Goal: Transaction & Acquisition: Book appointment/travel/reservation

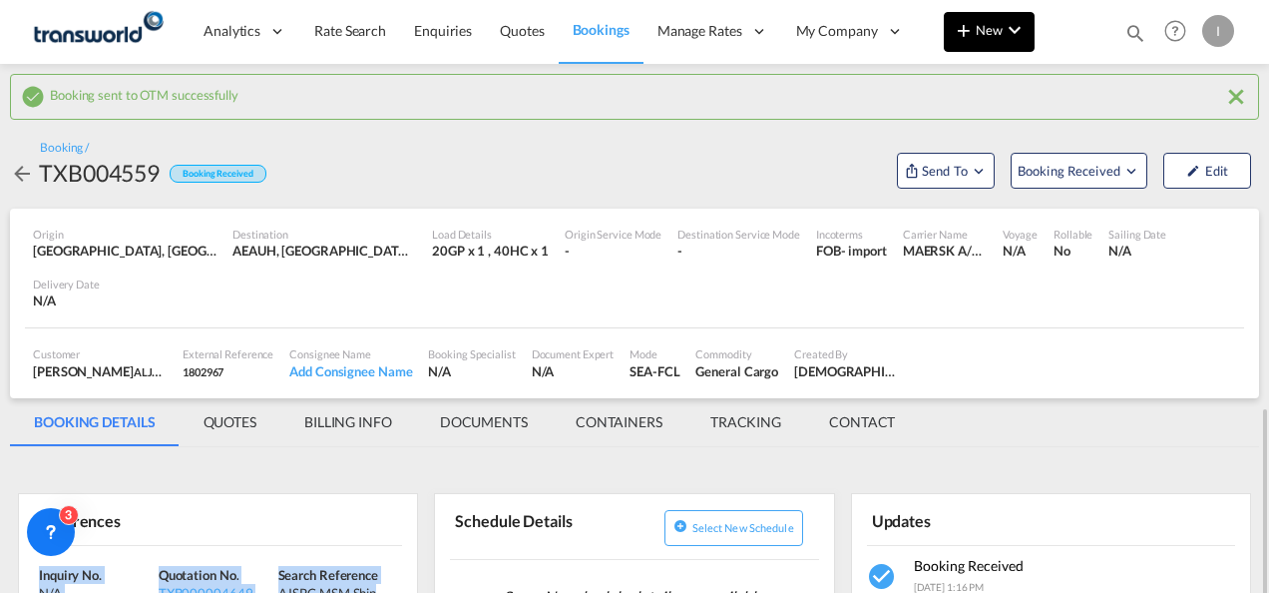
scroll to position [299, 0]
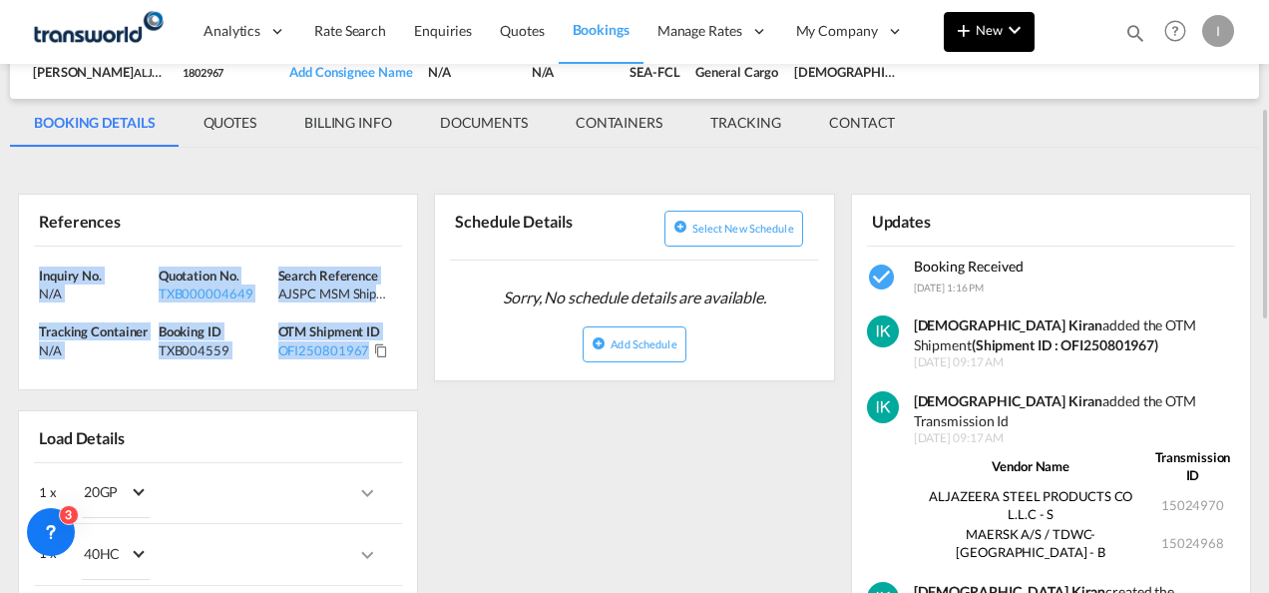
click at [960, 38] on md-icon "icon-plus 400-fg" at bounding box center [964, 30] width 24 height 24
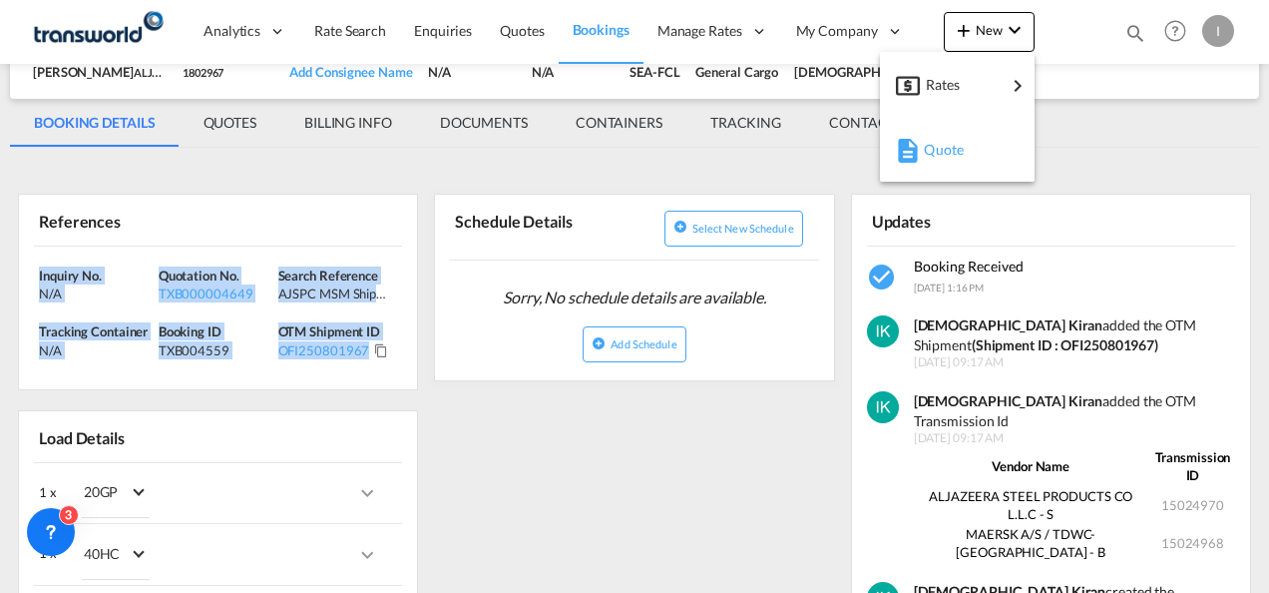
click at [932, 136] on span "Quote" at bounding box center [935, 150] width 22 height 40
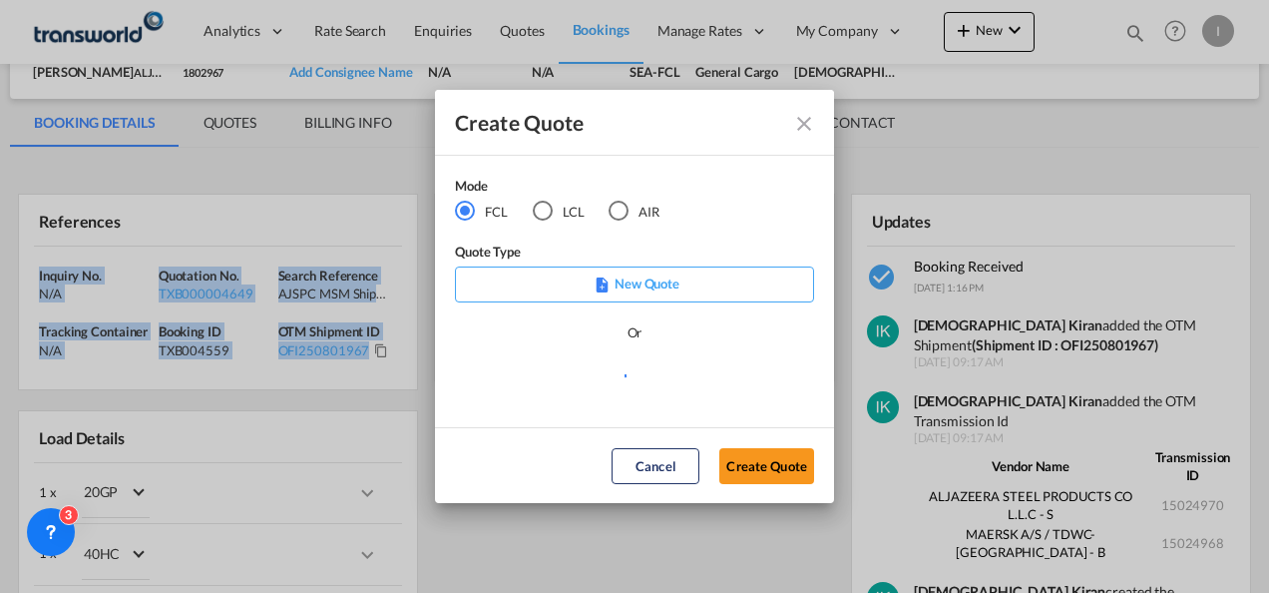
click at [613, 211] on div "AIR" at bounding box center [619, 211] width 20 height 20
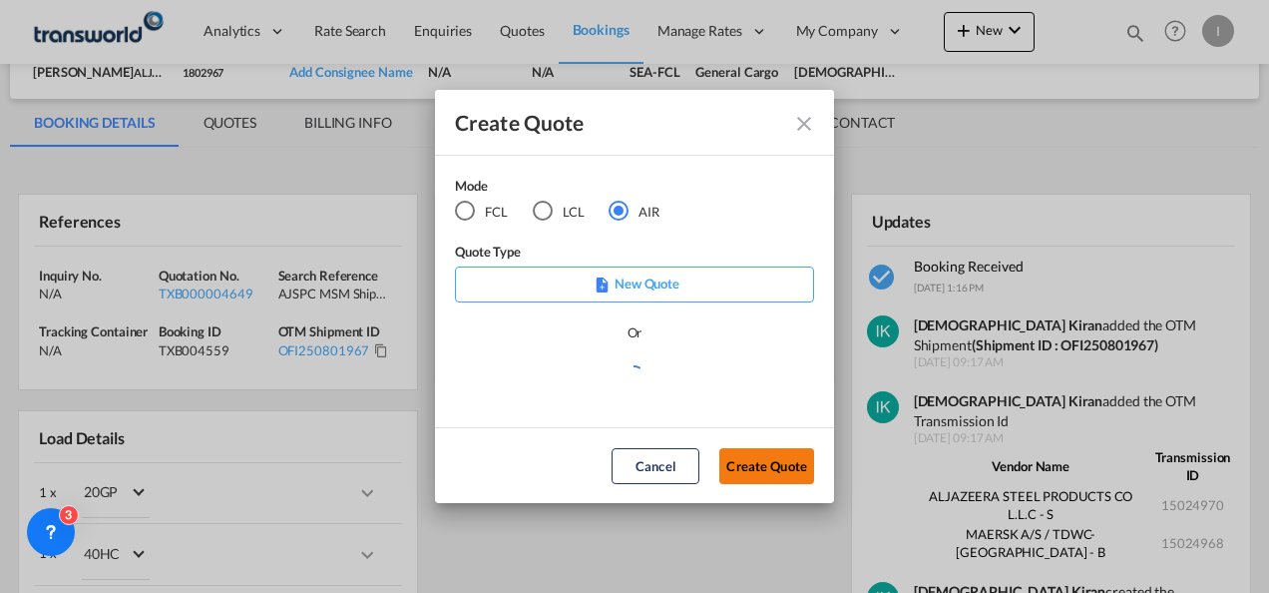
click at [749, 462] on button "Create Quote" at bounding box center [766, 466] width 95 height 36
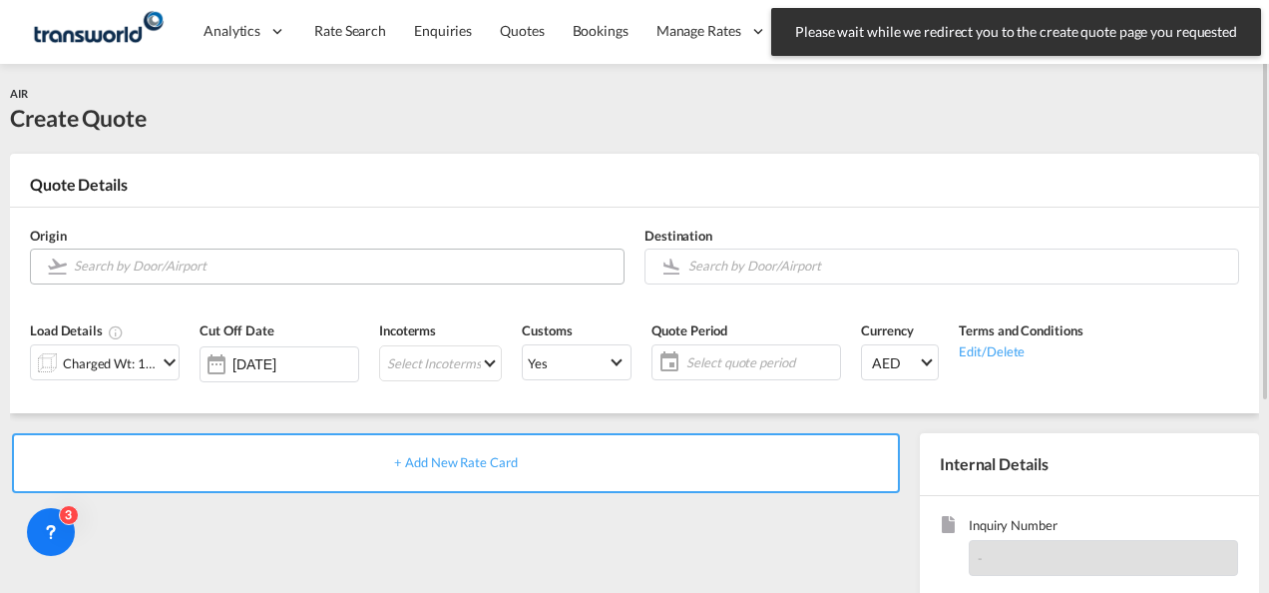
click at [114, 273] on input "Search by Door/Airport" at bounding box center [344, 265] width 540 height 35
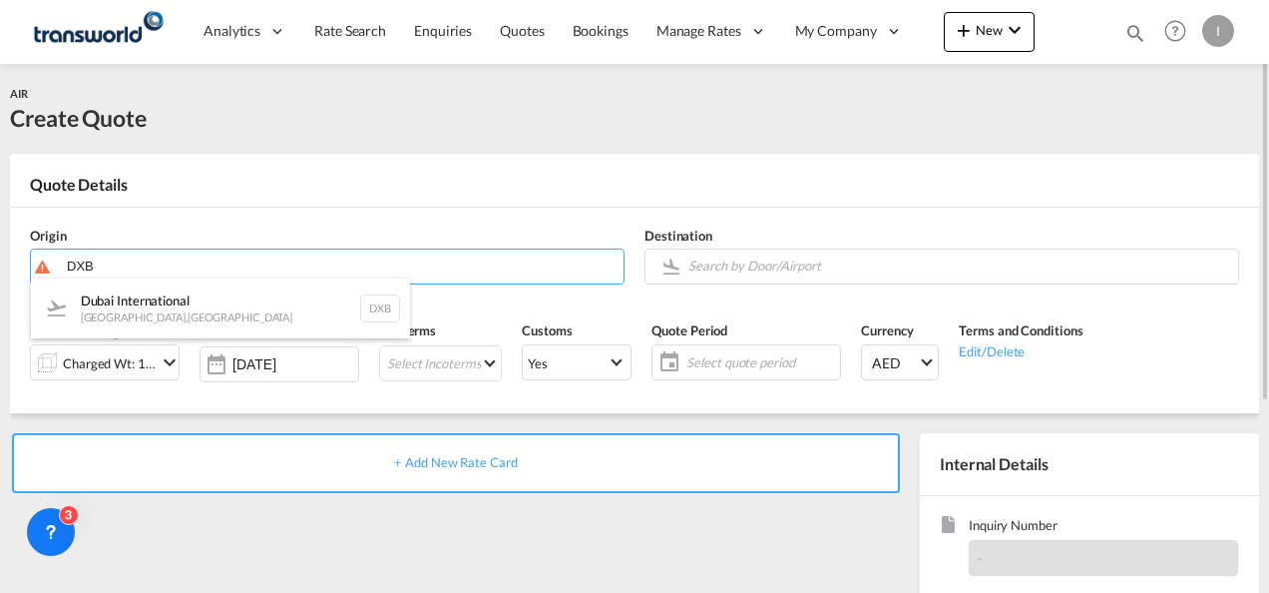
click at [123, 307] on div "Dubai International [GEOGRAPHIC_DATA] , [GEOGRAPHIC_DATA] DXB" at bounding box center [220, 308] width 379 height 60
type input "Dubai International, [GEOGRAPHIC_DATA], DXB"
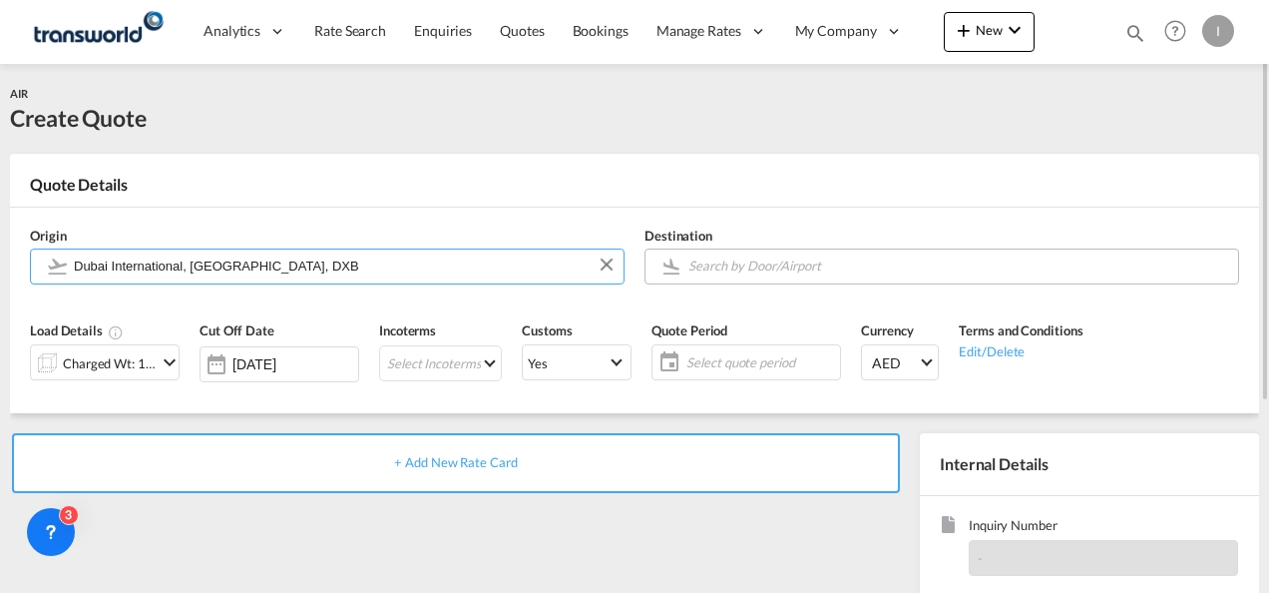
click at [696, 262] on input "Search by Door/Airport" at bounding box center [958, 265] width 540 height 35
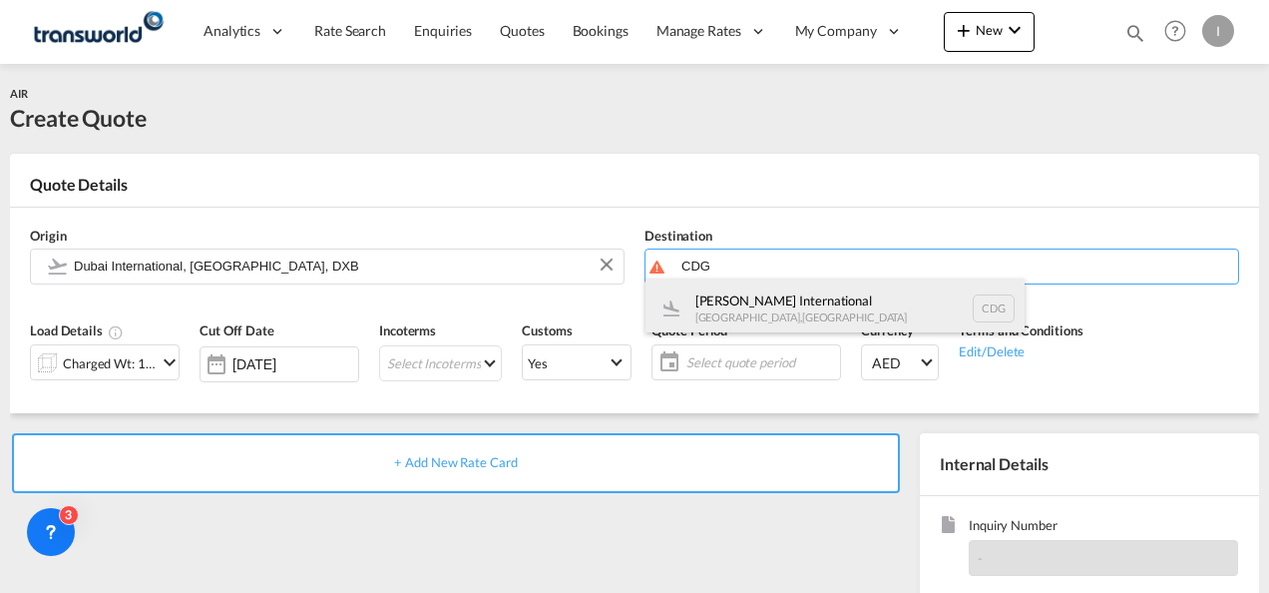
click at [732, 319] on div "[PERSON_NAME] International [GEOGRAPHIC_DATA] , [GEOGRAPHIC_DATA] CDG" at bounding box center [834, 308] width 379 height 60
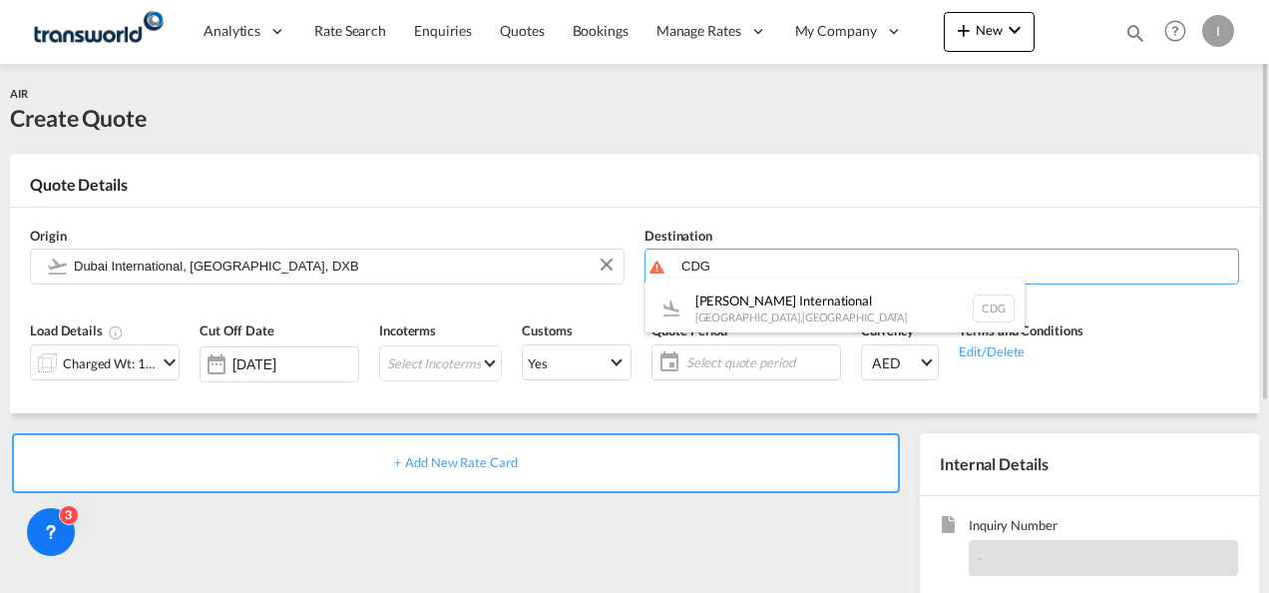
type input "[PERSON_NAME] International, [GEOGRAPHIC_DATA], CDG"
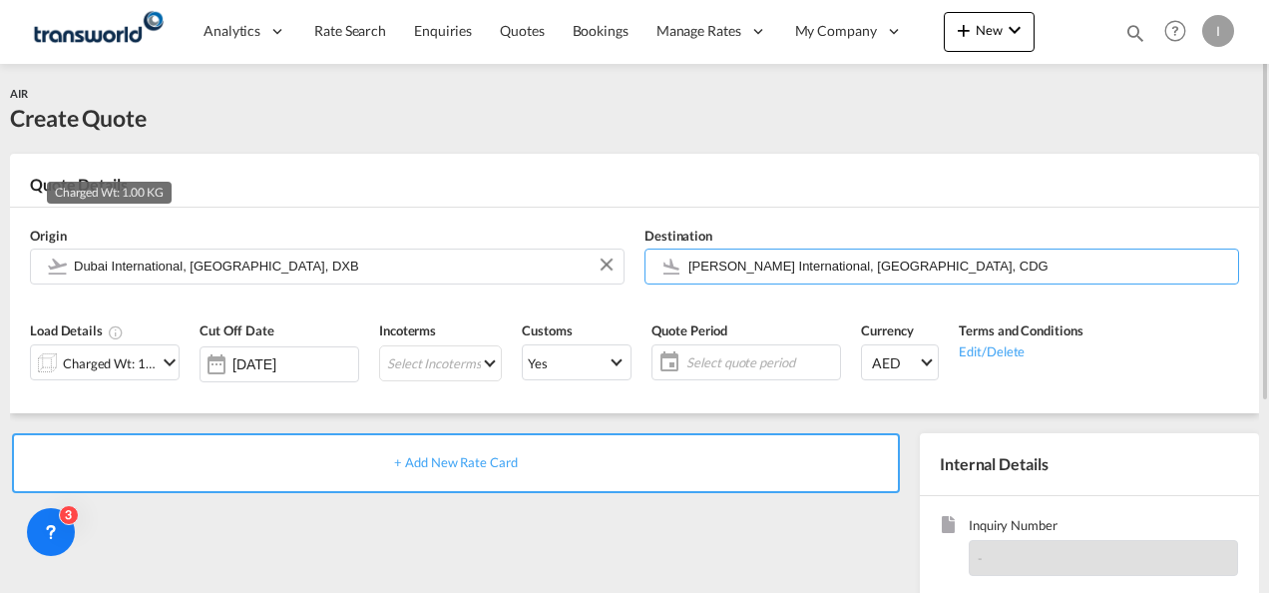
click at [96, 361] on div "Charged Wt: 1.00 KG" at bounding box center [110, 363] width 94 height 28
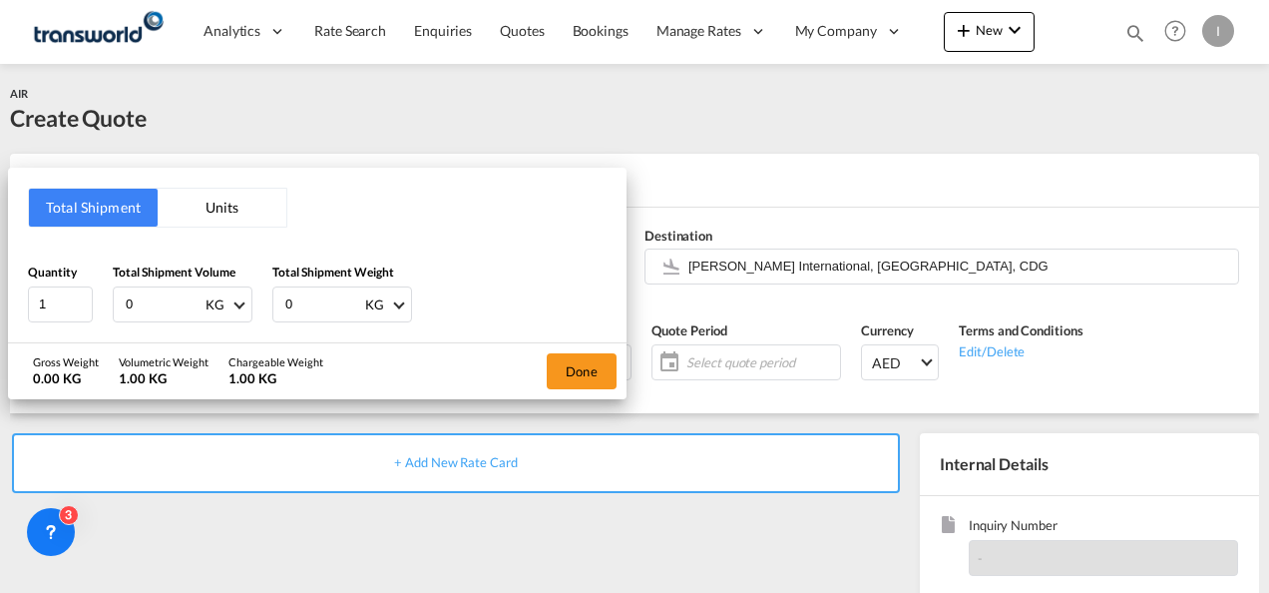
drag, startPoint x: 153, startPoint y: 301, endPoint x: 114, endPoint y: 301, distance: 38.9
click at [114, 301] on div "0 KG CBM CFT KG LB" at bounding box center [183, 304] width 140 height 36
type input "1100"
click at [276, 297] on div "0 KG KG LB" at bounding box center [342, 304] width 140 height 36
type input "1100"
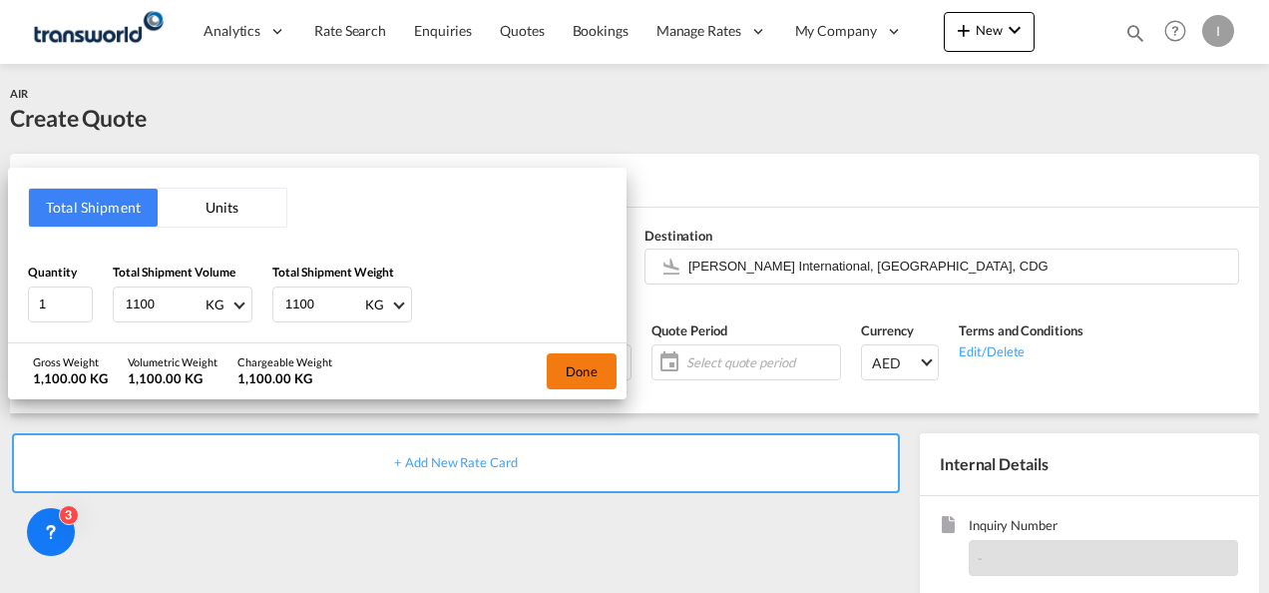
click at [570, 371] on button "Done" at bounding box center [582, 371] width 70 height 36
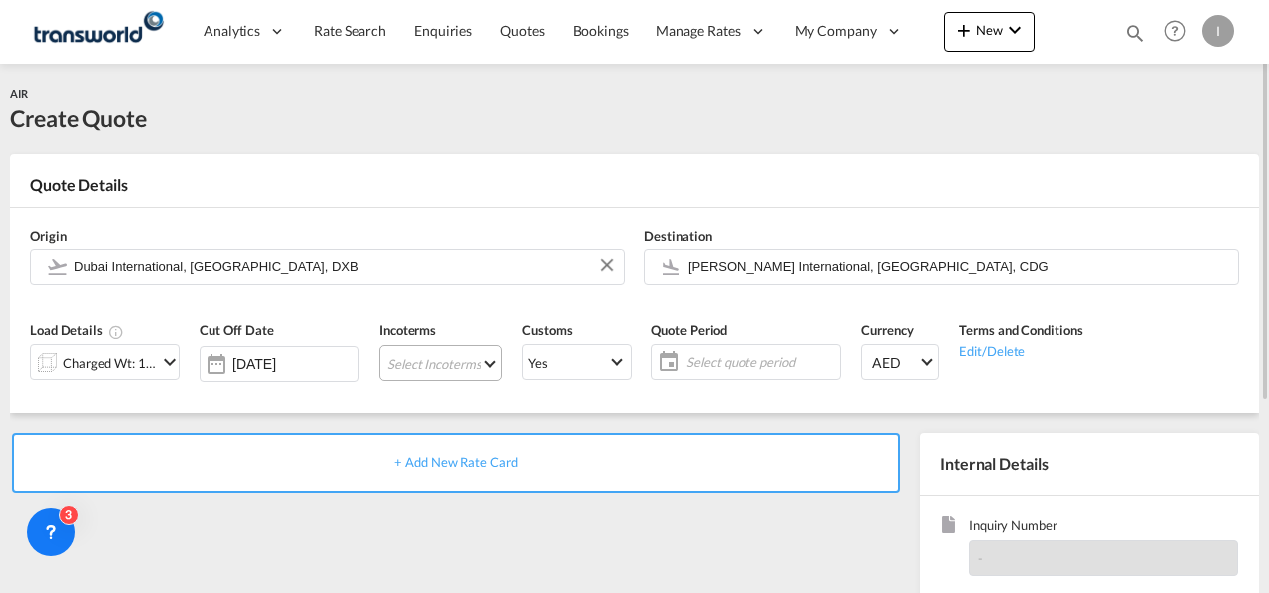
click at [438, 368] on md-select "Select Incoterms FOB - export Free on Board EXW - export Ex Works DAP - export …" at bounding box center [440, 363] width 123 height 36
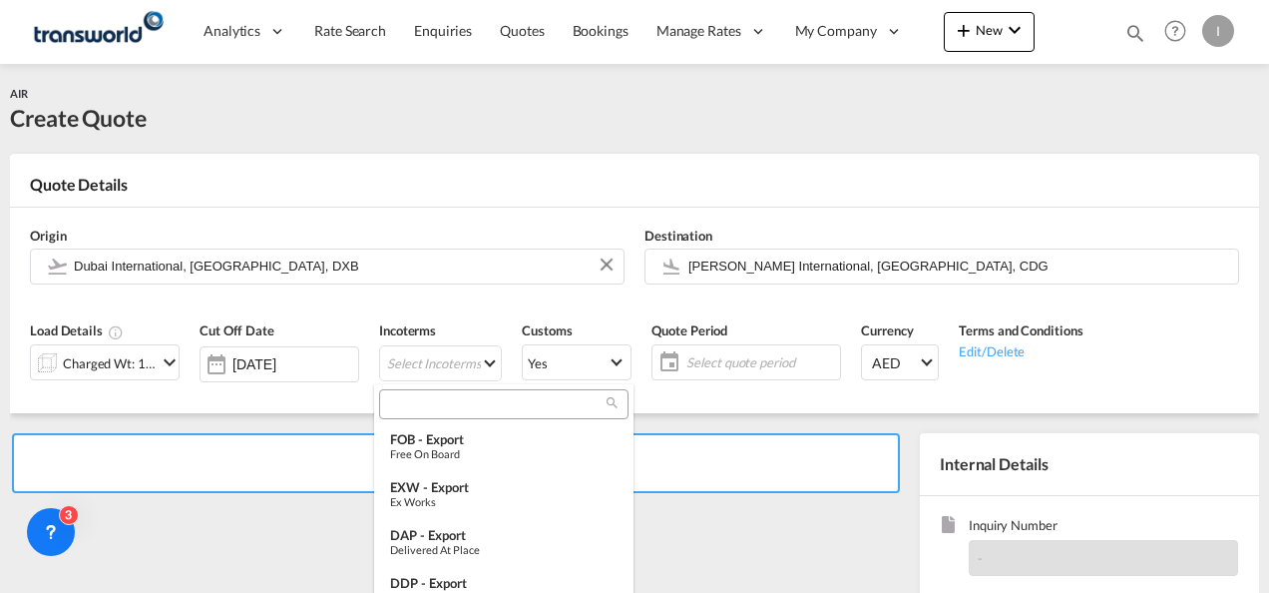
click at [412, 398] on input "search" at bounding box center [495, 404] width 221 height 18
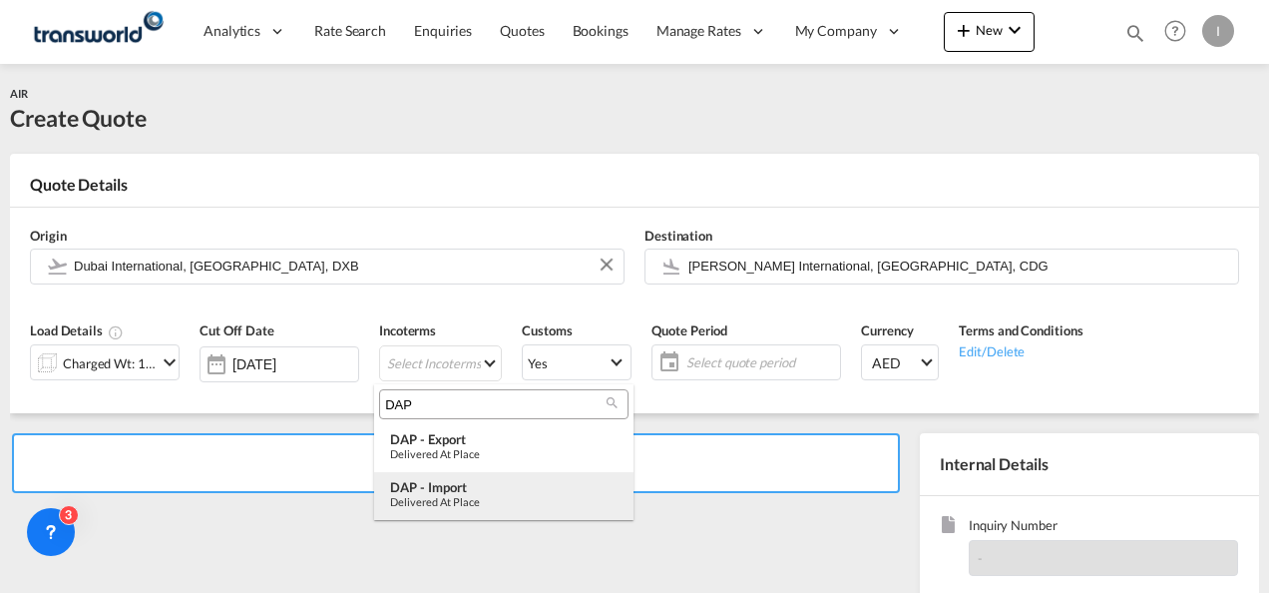
type input "DAP"
click at [443, 506] on div "Delivered at Place" at bounding box center [503, 501] width 227 height 13
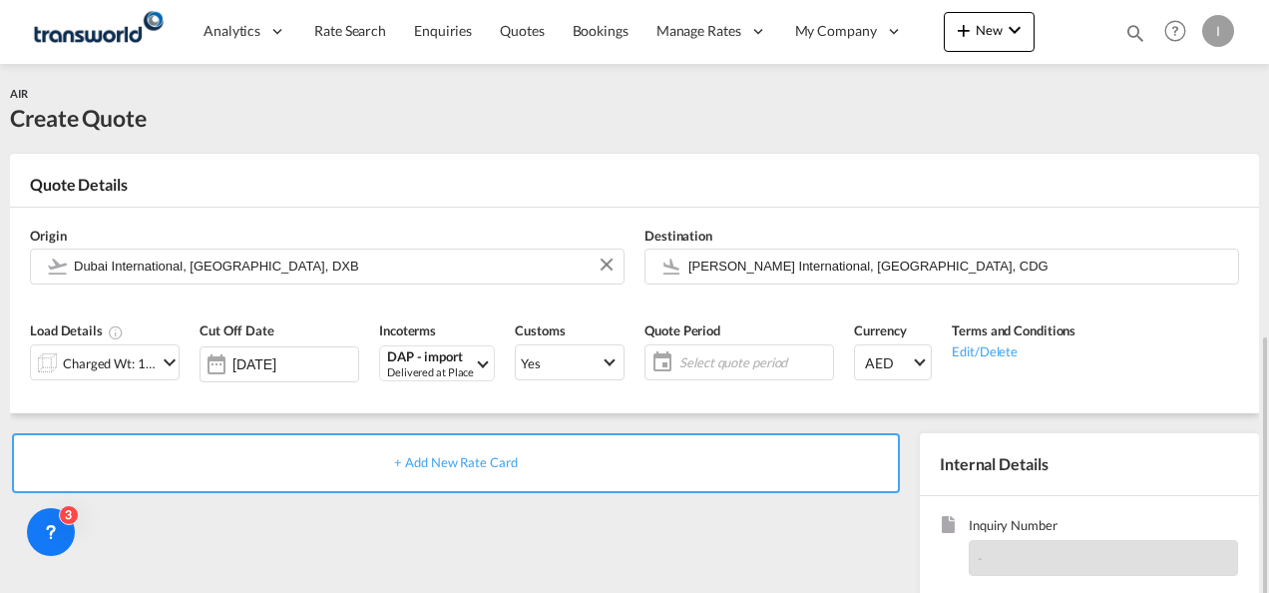
scroll to position [200, 0]
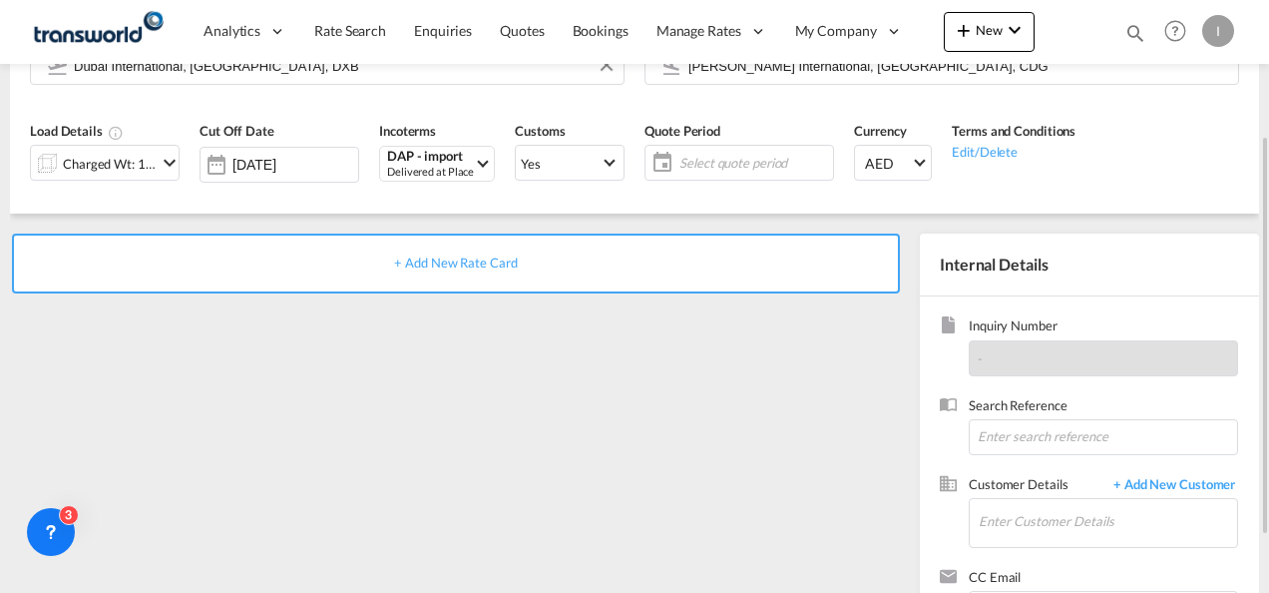
click at [728, 158] on span "Select quote period" at bounding box center [753, 163] width 149 height 18
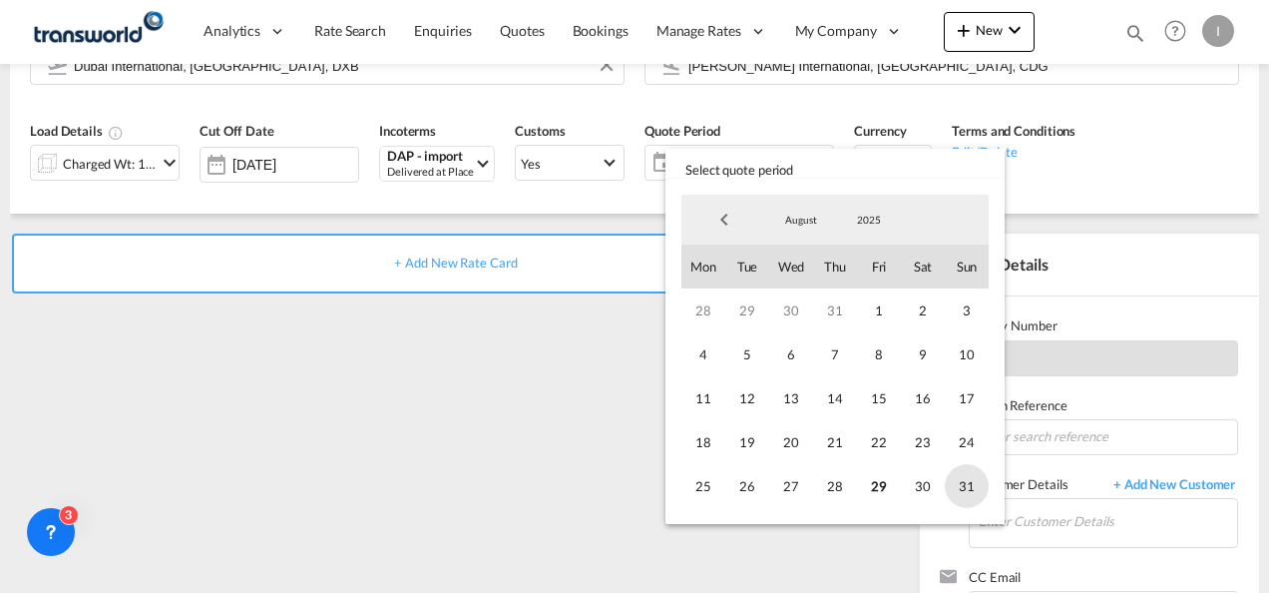
click at [953, 482] on span "31" at bounding box center [967, 486] width 44 height 44
click at [1029, 435] on md-backdrop at bounding box center [634, 296] width 1269 height 593
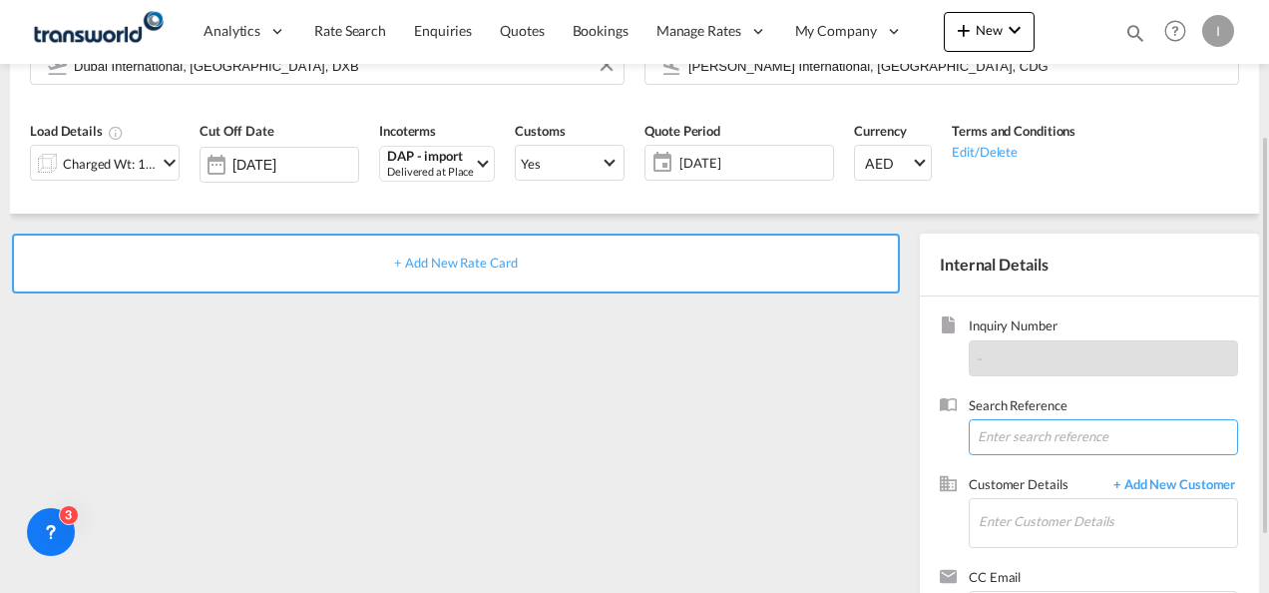
click at [1030, 432] on input at bounding box center [1103, 437] width 269 height 36
click at [1071, 453] on input at bounding box center [1103, 437] width 269 height 36
paste input "pricing <[EMAIL_ADDRESS][DOMAIN_NAME]>"
type input "pricing <[EMAIL_ADDRESS][DOMAIN_NAME]>"
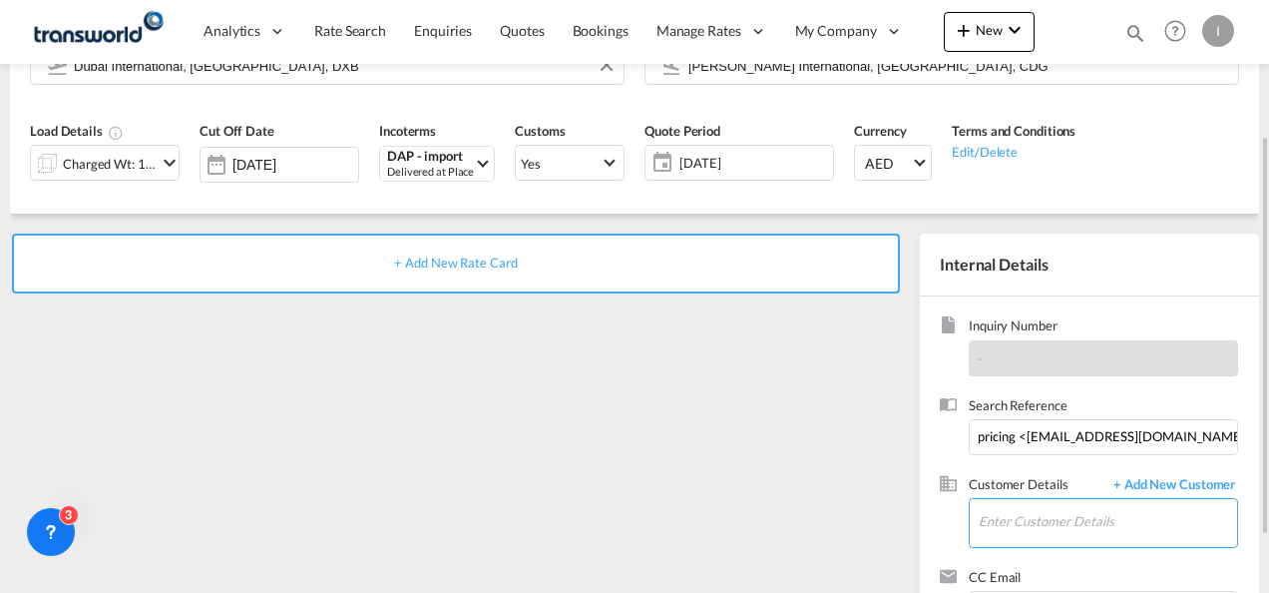
click at [1022, 511] on input "Enter Customer Details" at bounding box center [1108, 521] width 258 height 45
paste input "TWI 21668"
type input "TWI 21668"
drag, startPoint x: 1190, startPoint y: 427, endPoint x: 769, endPoint y: 448, distance: 421.5
click at [840, 447] on div "+ Add New Rate Card Internal Details Inquiry Number - Search Reference pricing …" at bounding box center [634, 436] width 1249 height 447
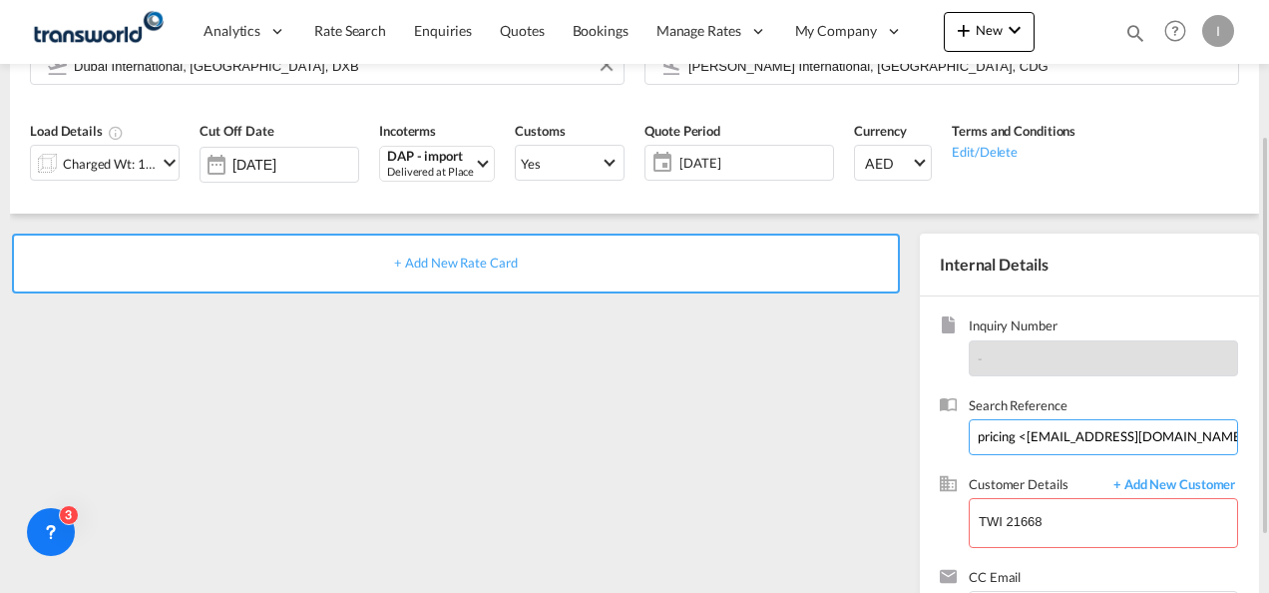
paste input "TWI 21668"
type input "TWI 21668"
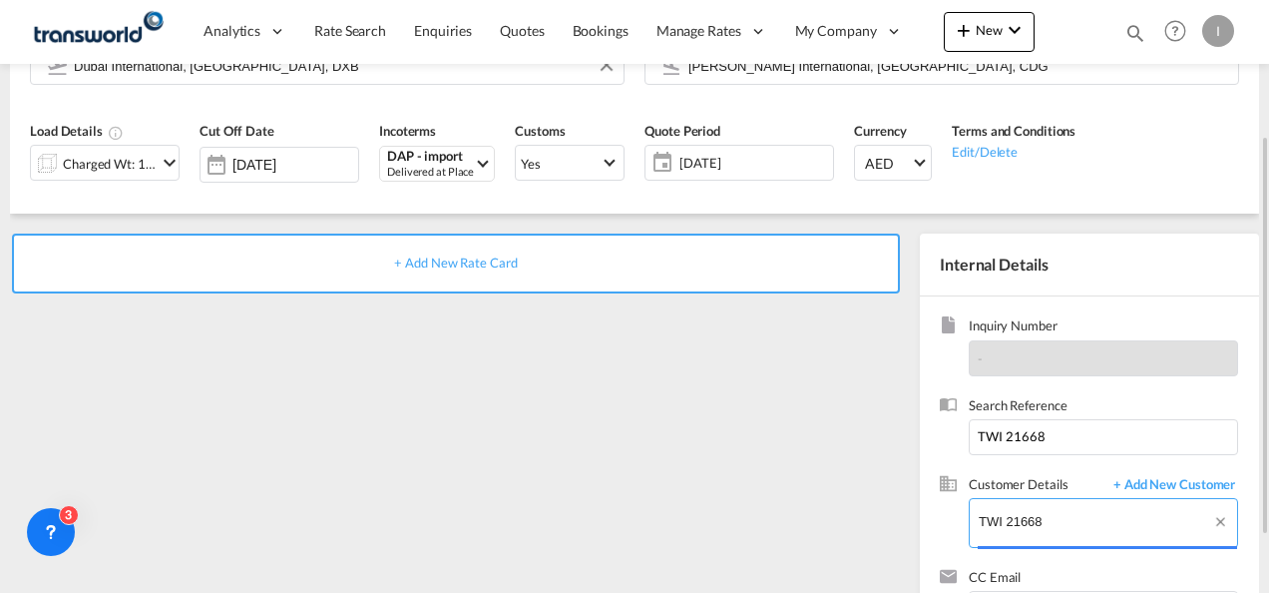
drag, startPoint x: 1091, startPoint y: 513, endPoint x: 694, endPoint y: 526, distance: 397.3
click at [717, 526] on div "+ Add New Rate Card Internal Details Inquiry Number - Search Reference TWI 2166…" at bounding box center [634, 436] width 1249 height 447
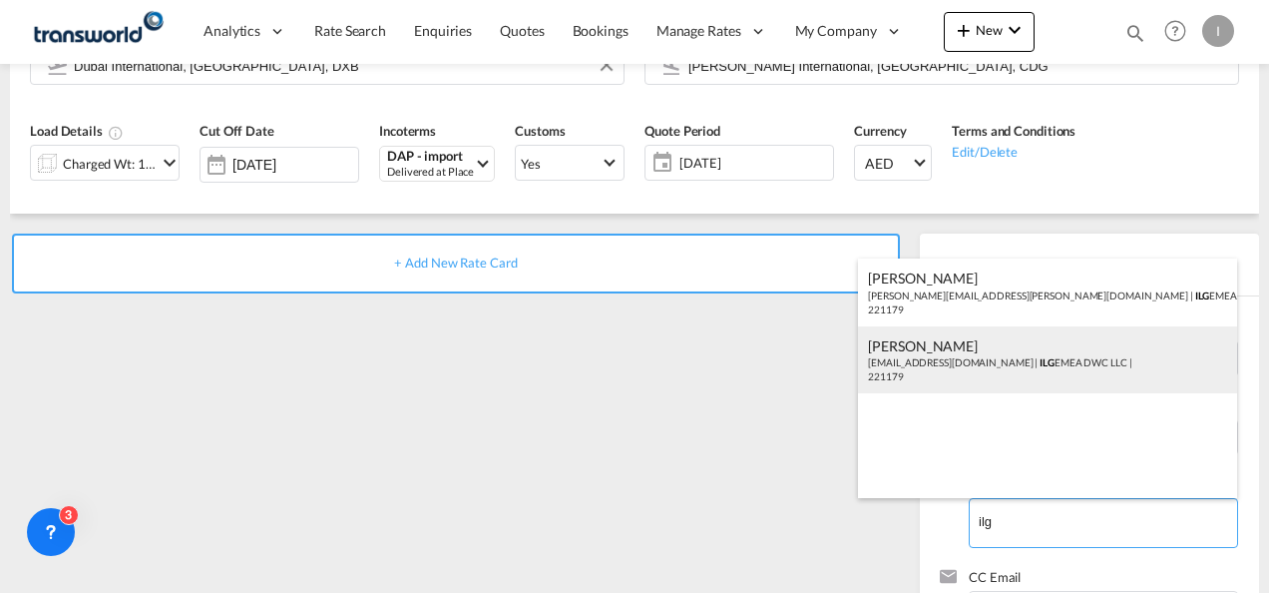
click at [895, 355] on div "[PERSON_NAME] [EMAIL_ADDRESS][DOMAIN_NAME] | ILG EMEA DWC LLC | 221179" at bounding box center [1047, 360] width 379 height 68
type input "ILG EMEA DWC LLC, [PERSON_NAME], [EMAIL_ADDRESS][DOMAIN_NAME]"
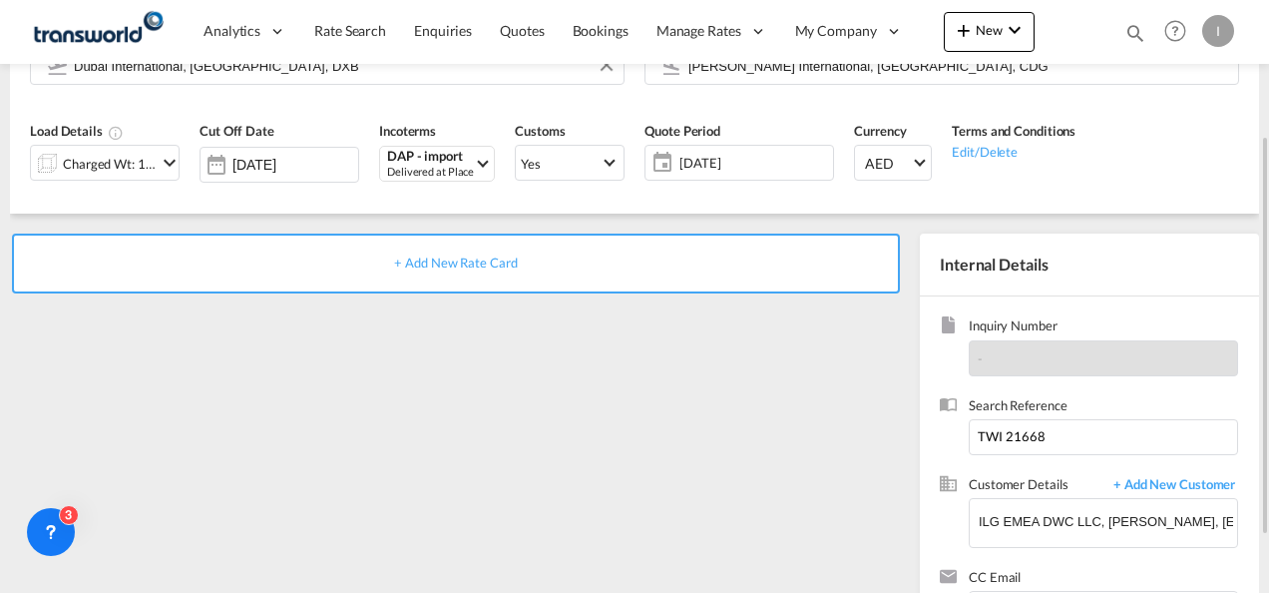
click at [481, 263] on span "+ Add New Rate Card" at bounding box center [455, 262] width 123 height 16
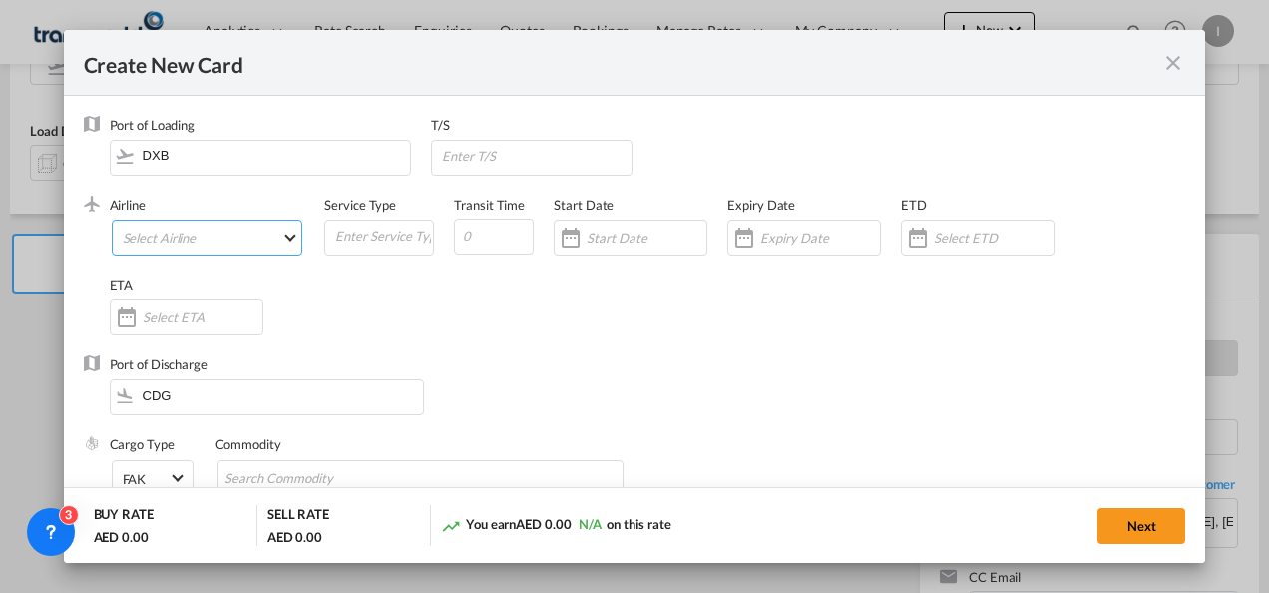
click at [177, 247] on md-select "Select Airline AIR EXPRESS S.A. (1166- / -) CMA CGM Air Cargo (1140-2C / -) DDW…" at bounding box center [208, 237] width 192 height 36
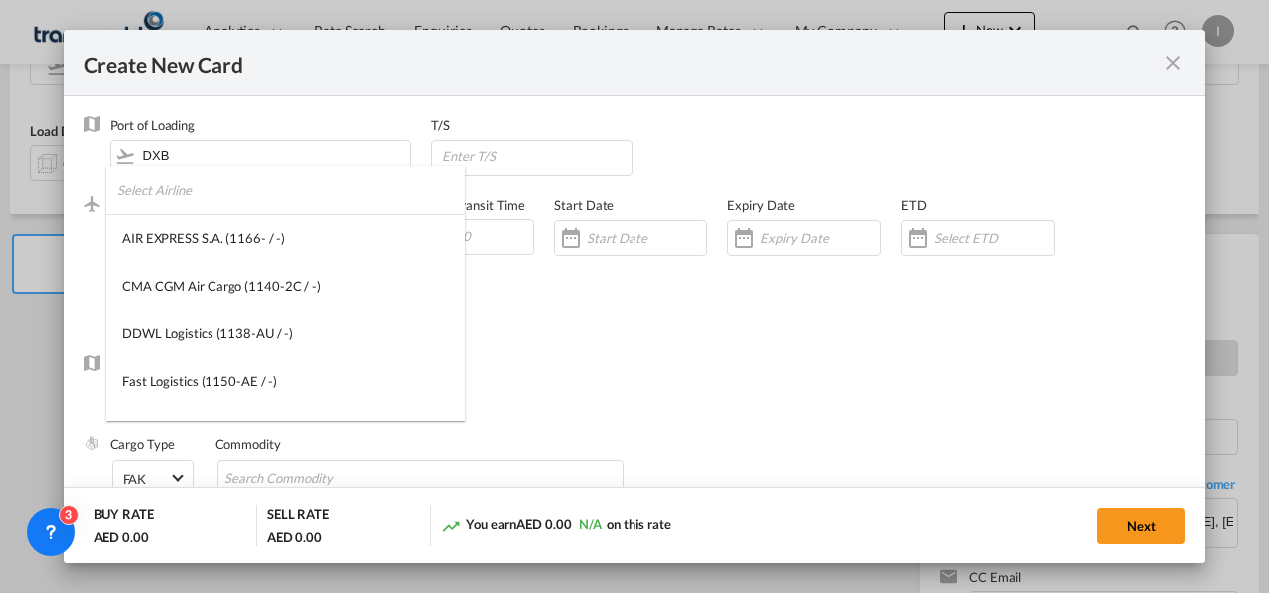
click at [174, 189] on input "search" at bounding box center [291, 190] width 348 height 48
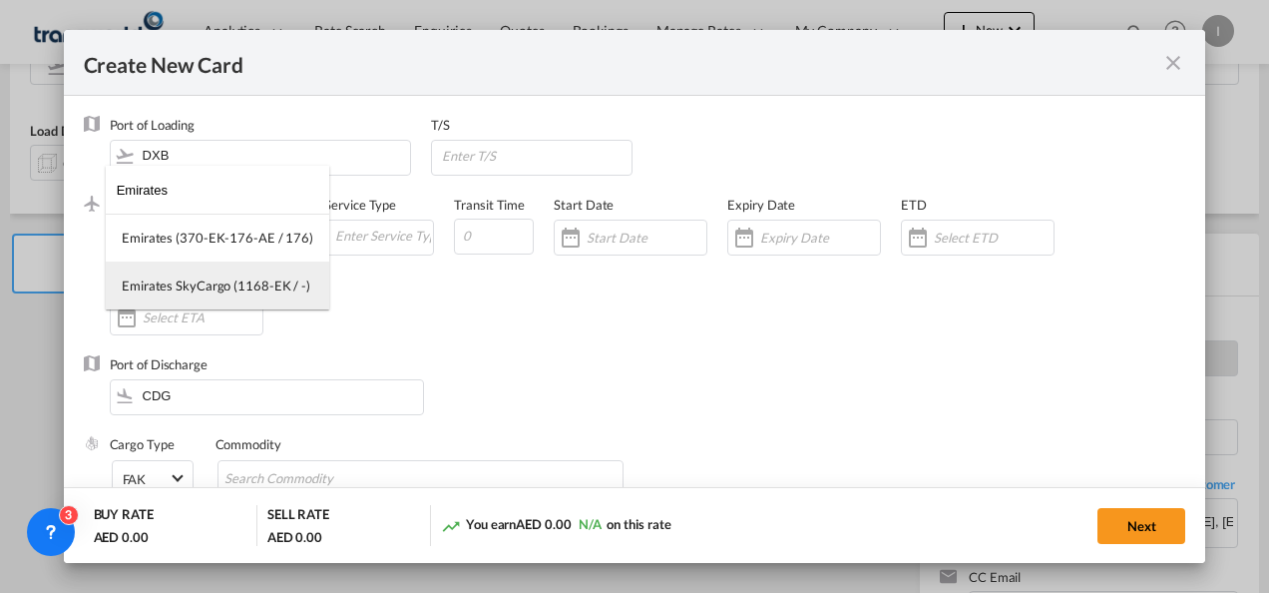
type input "Emirates"
click at [200, 295] on md-option "Emirates SkyCargo (1168-EK / -)" at bounding box center [217, 285] width 223 height 48
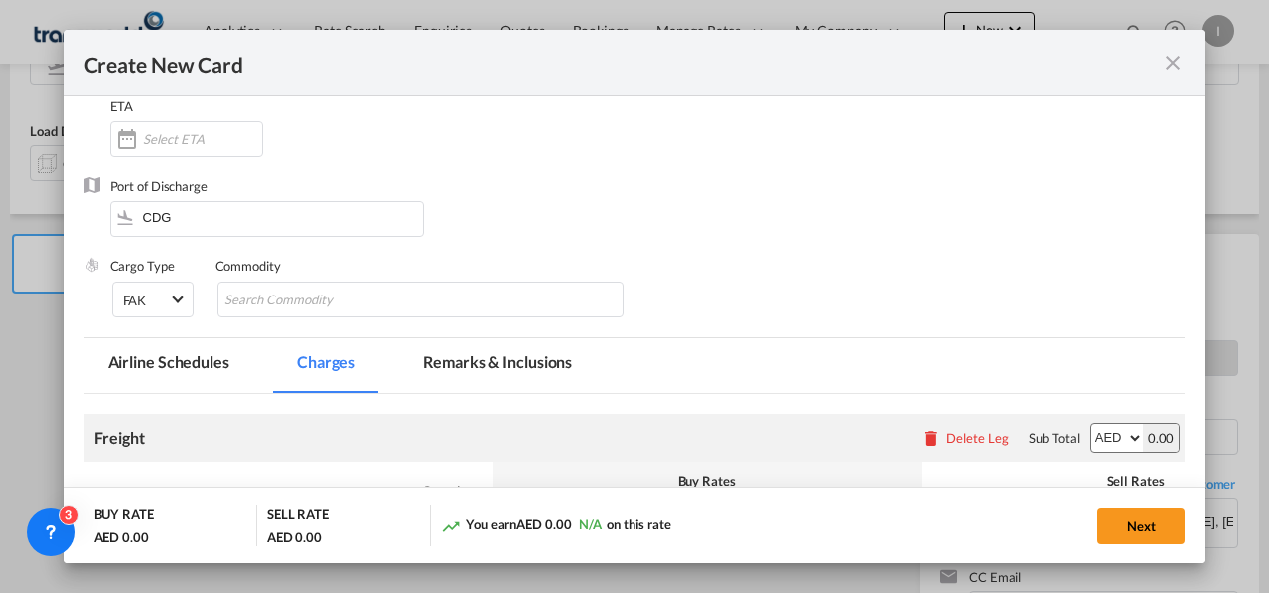
scroll to position [299, 0]
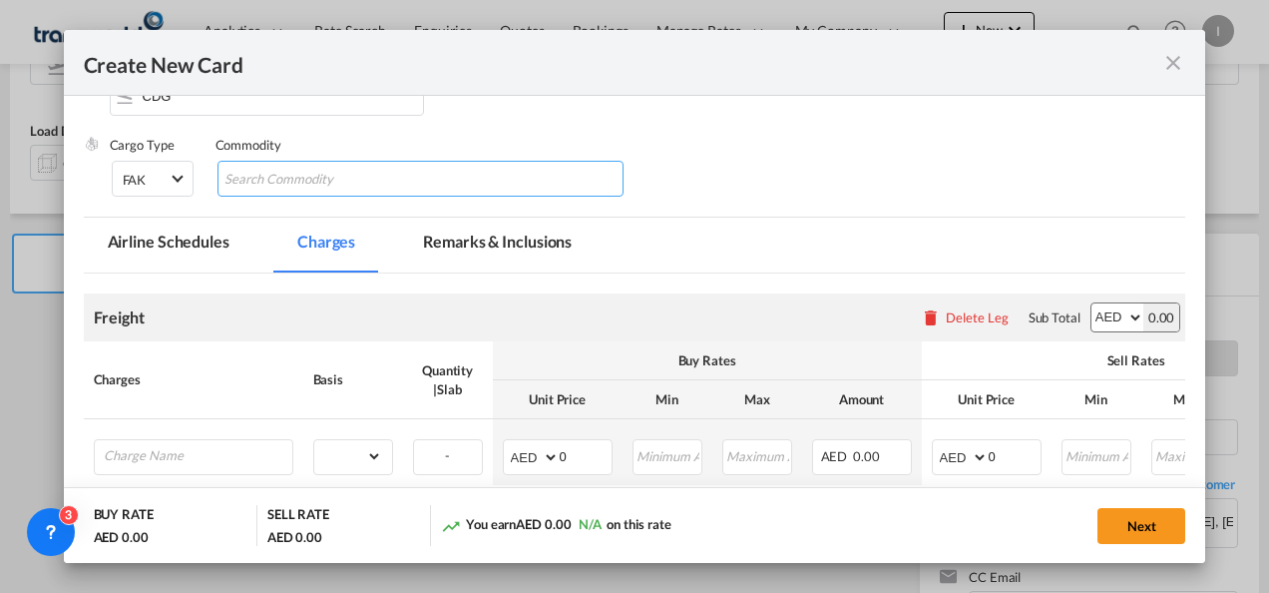
click at [253, 171] on input "Chips input." at bounding box center [315, 180] width 183 height 32
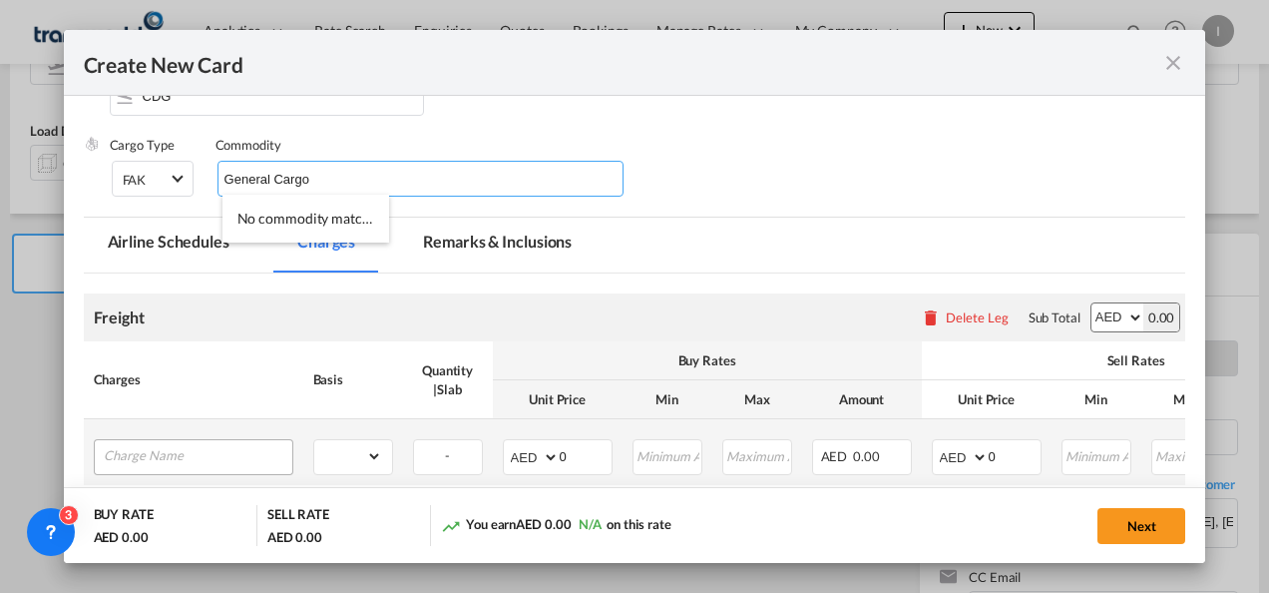
type input "General Cargo"
click at [220, 462] on input "Charge Name" at bounding box center [198, 455] width 189 height 30
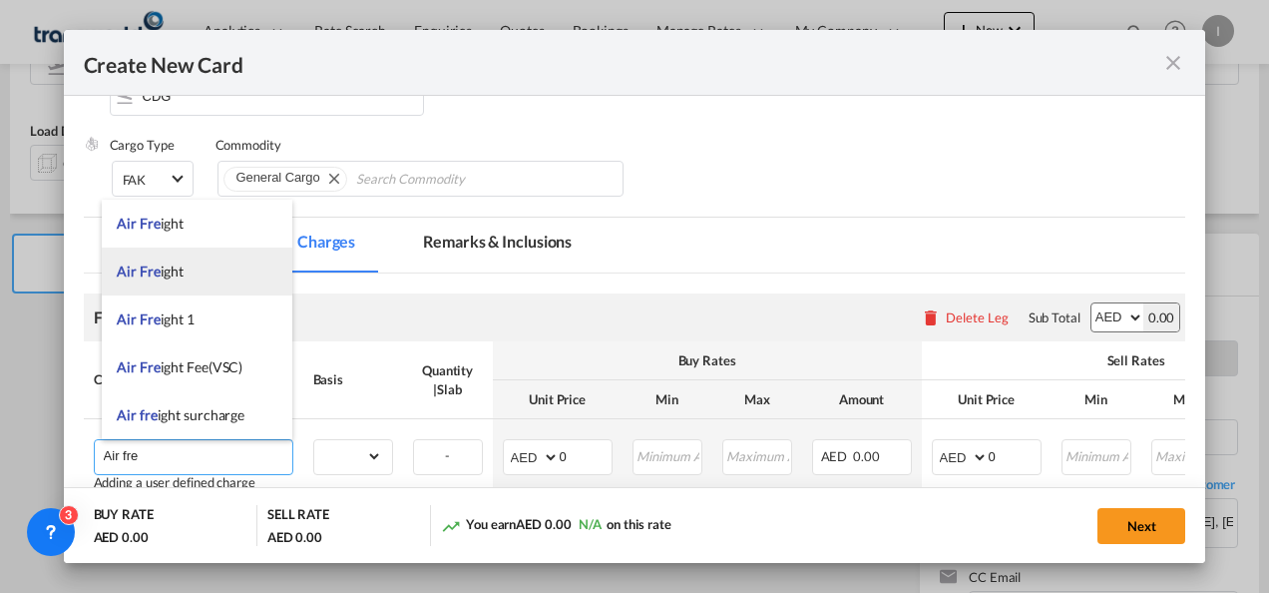
click at [184, 279] on li "Air Fre ight" at bounding box center [197, 271] width 191 height 48
type input "Air Freight"
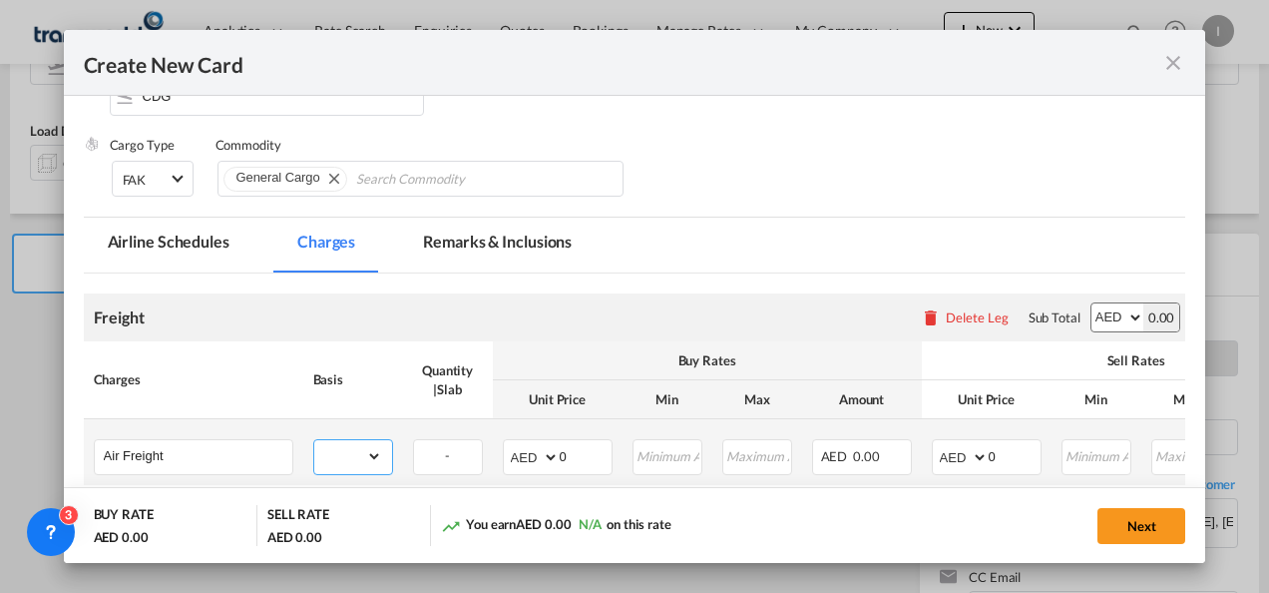
click at [362, 447] on select "gross_weight volumetric_weight per_shipment per_bl per_km % on air freight per_…" at bounding box center [348, 456] width 68 height 32
select select "per_shipment"
click at [314, 440] on select "gross_weight volumetric_weight per_shipment per_bl per_km % on air freight per_…" at bounding box center [348, 456] width 68 height 32
drag, startPoint x: 564, startPoint y: 459, endPoint x: 548, endPoint y: 460, distance: 16.0
click at [548, 460] on md-input-container "AED AFN ALL AMD ANG AOA ARS AUD AWG AZN BAM BBD BDT BGN BHD BIF BMD BND [PERSON…" at bounding box center [558, 457] width 110 height 36
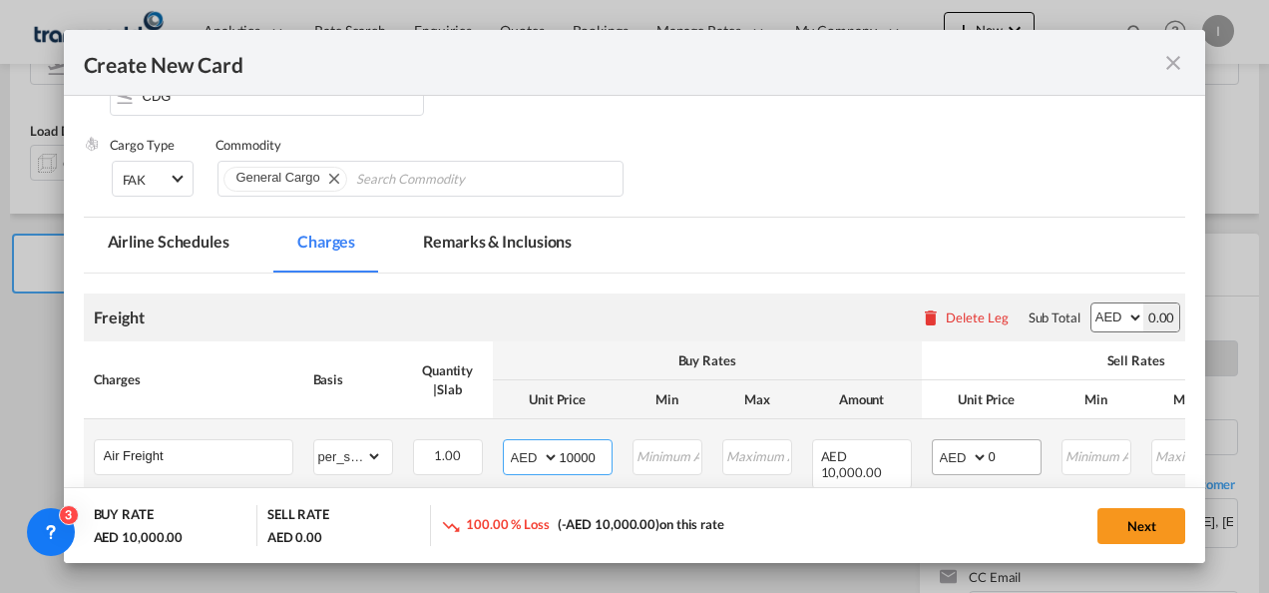
type input "10000"
drag, startPoint x: 998, startPoint y: 445, endPoint x: 960, endPoint y: 453, distance: 38.7
click at [960, 453] on md-input-container "AED AFN ALL AMD ANG AOA ARS AUD AWG AZN BAM BBD BDT BGN BHD BIF BMD BND [PERSON…" at bounding box center [987, 457] width 110 height 36
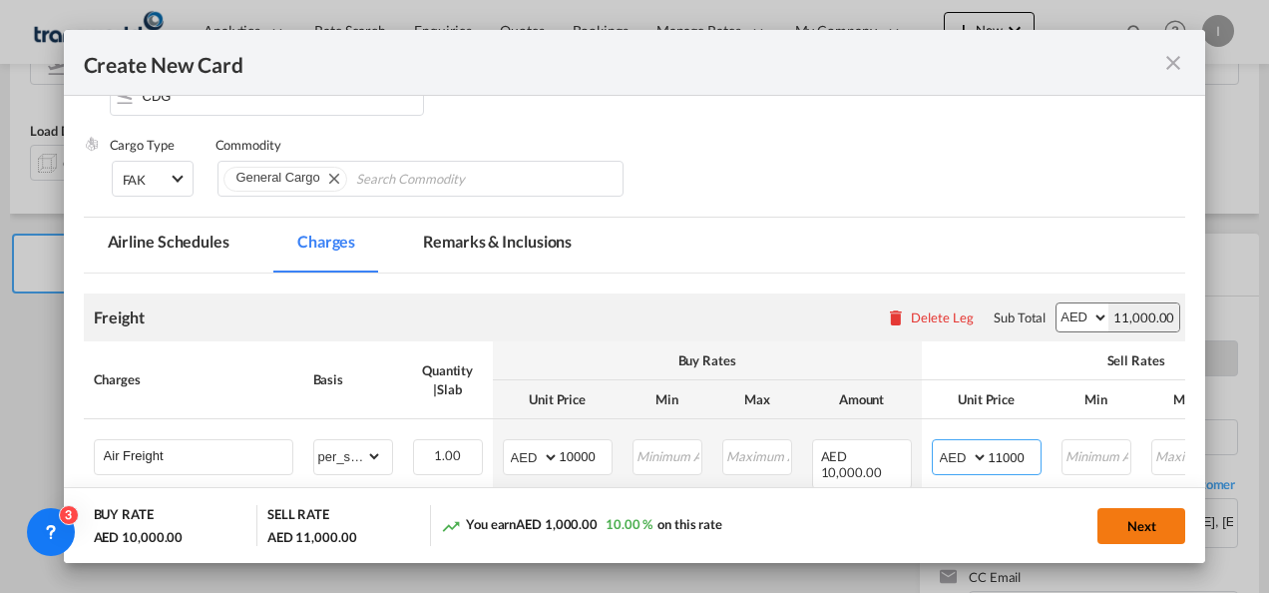
type input "11000"
click at [1168, 537] on button "Next" at bounding box center [1141, 526] width 88 height 36
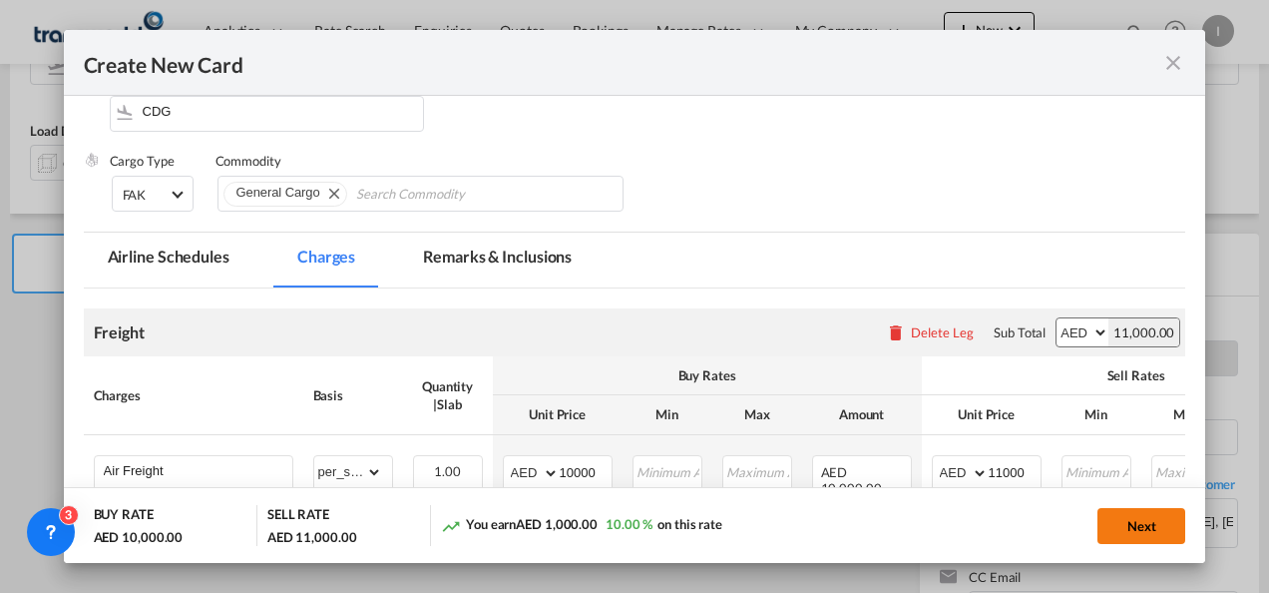
scroll to position [0, 0]
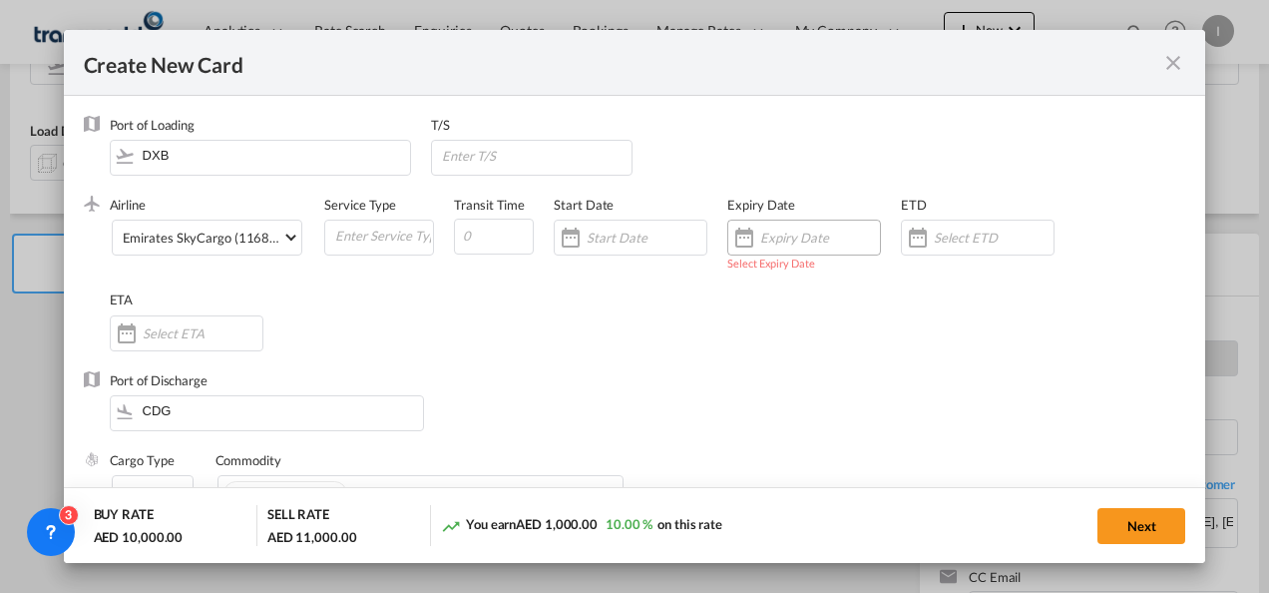
click at [814, 247] on div "Create New Card ..." at bounding box center [804, 237] width 154 height 36
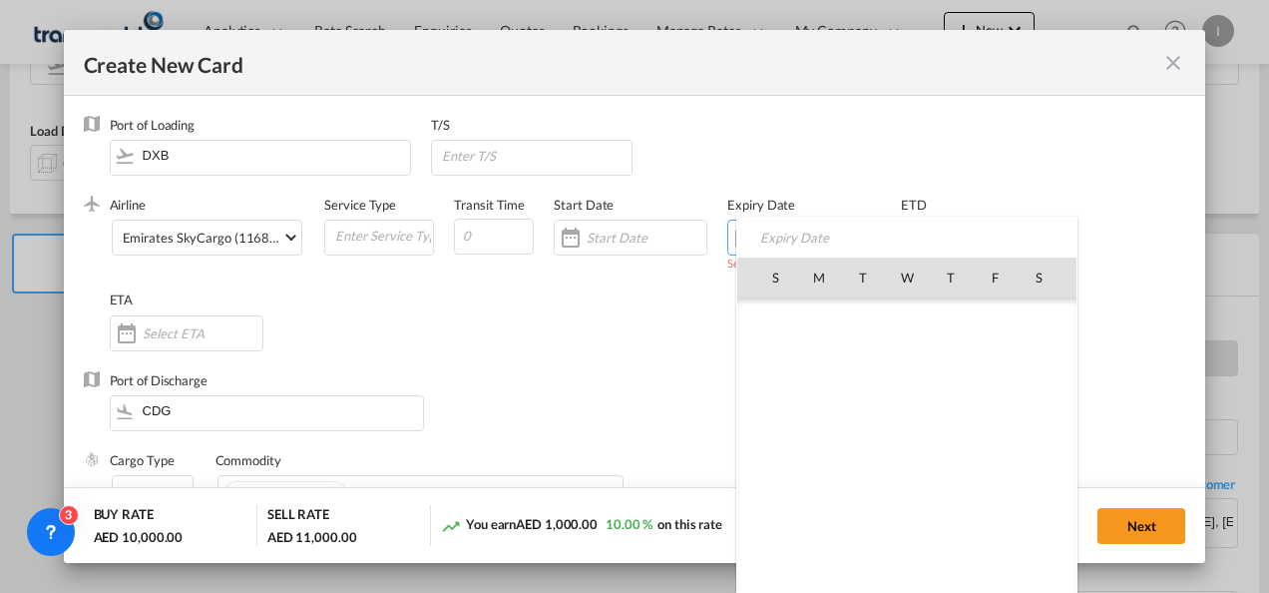
scroll to position [461859, 0]
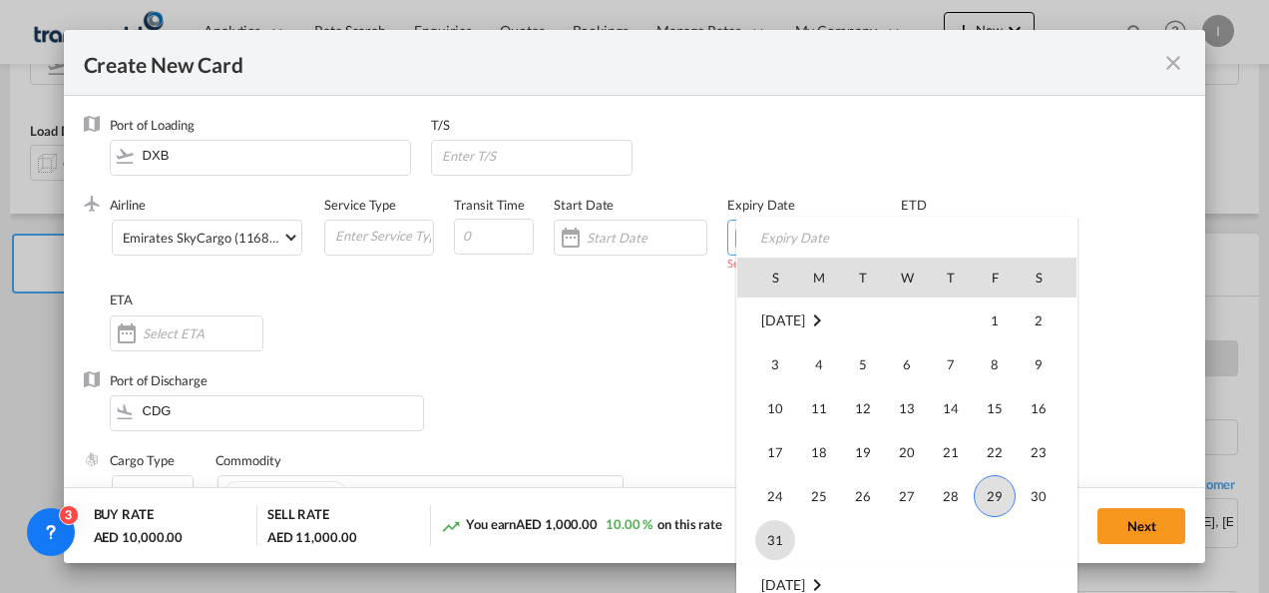
click at [780, 541] on span "31" at bounding box center [775, 540] width 40 height 40
type input "[DATE]"
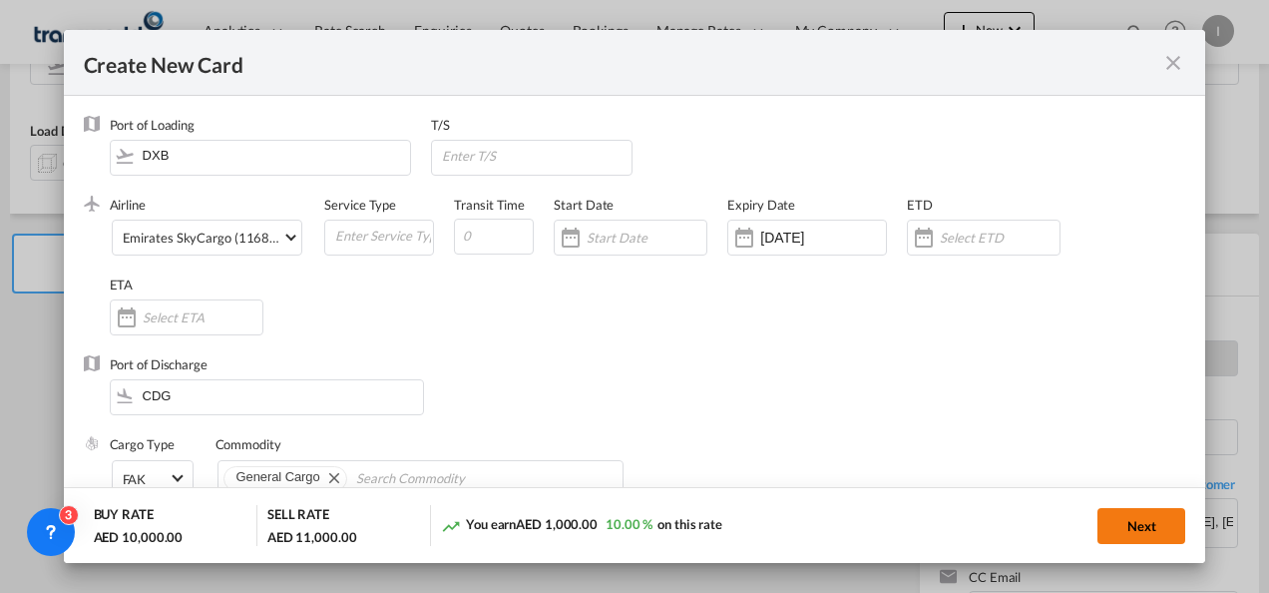
click at [1107, 522] on button "Next" at bounding box center [1141, 526] width 88 height 36
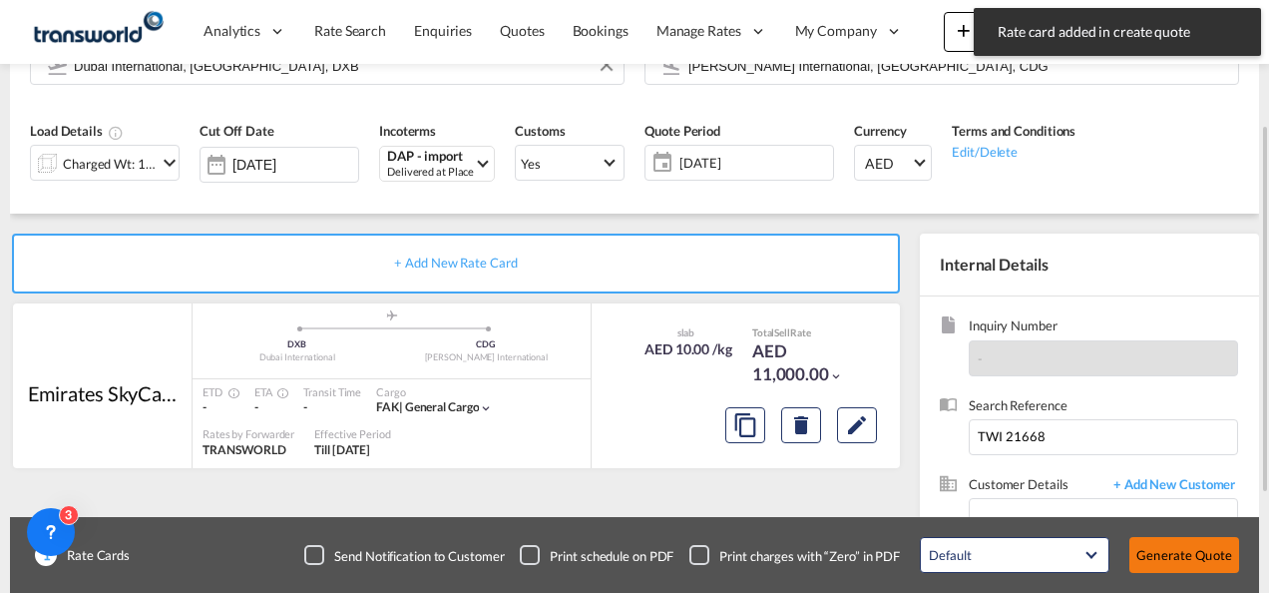
click at [1150, 551] on button "Generate Quote" at bounding box center [1184, 555] width 110 height 36
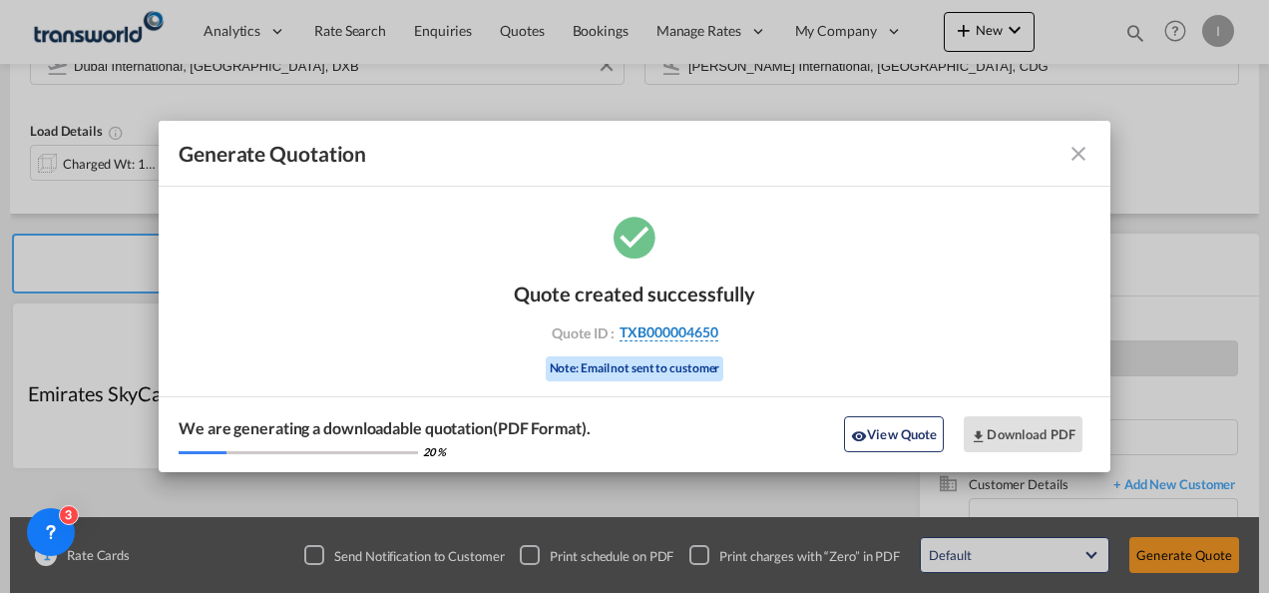
click at [684, 327] on span "TXB000004650" at bounding box center [669, 332] width 99 height 18
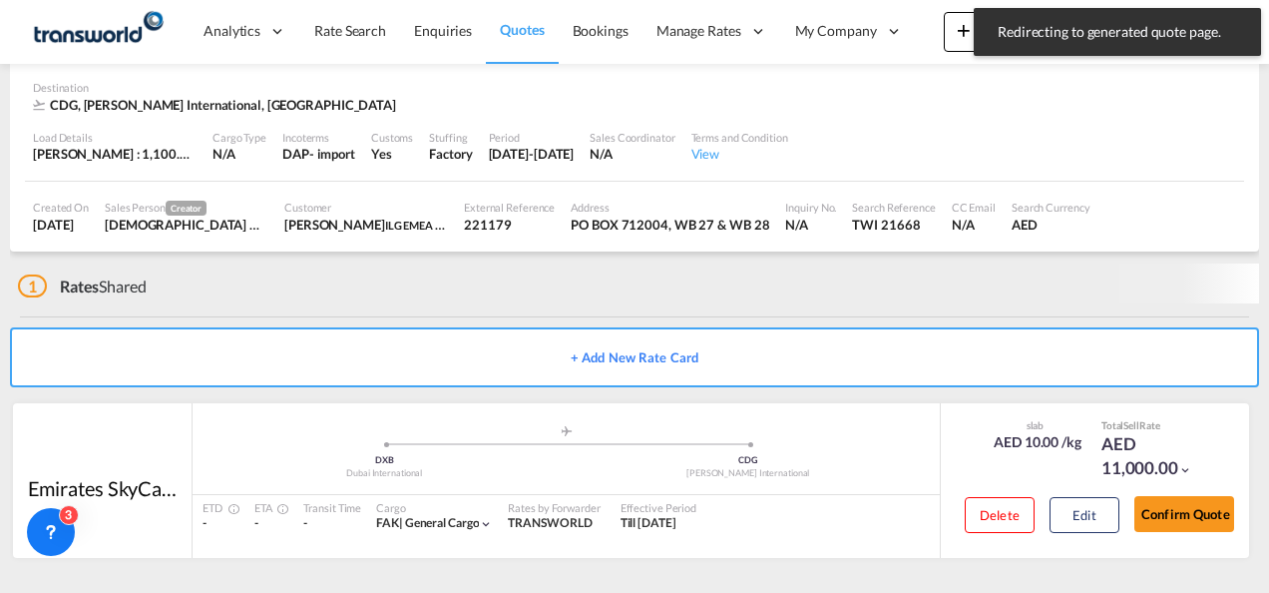
scroll to position [134, 0]
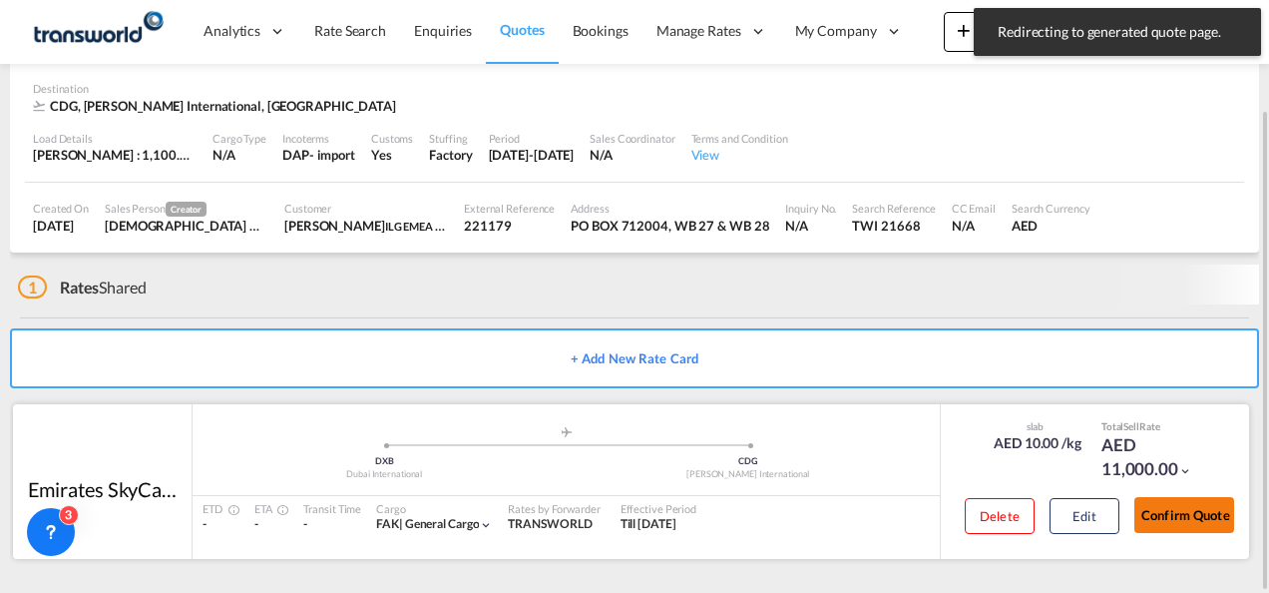
drag, startPoint x: 1180, startPoint y: 522, endPoint x: 1164, endPoint y: 521, distance: 16.0
click at [1180, 523] on button "Confirm Quote" at bounding box center [1184, 515] width 100 height 36
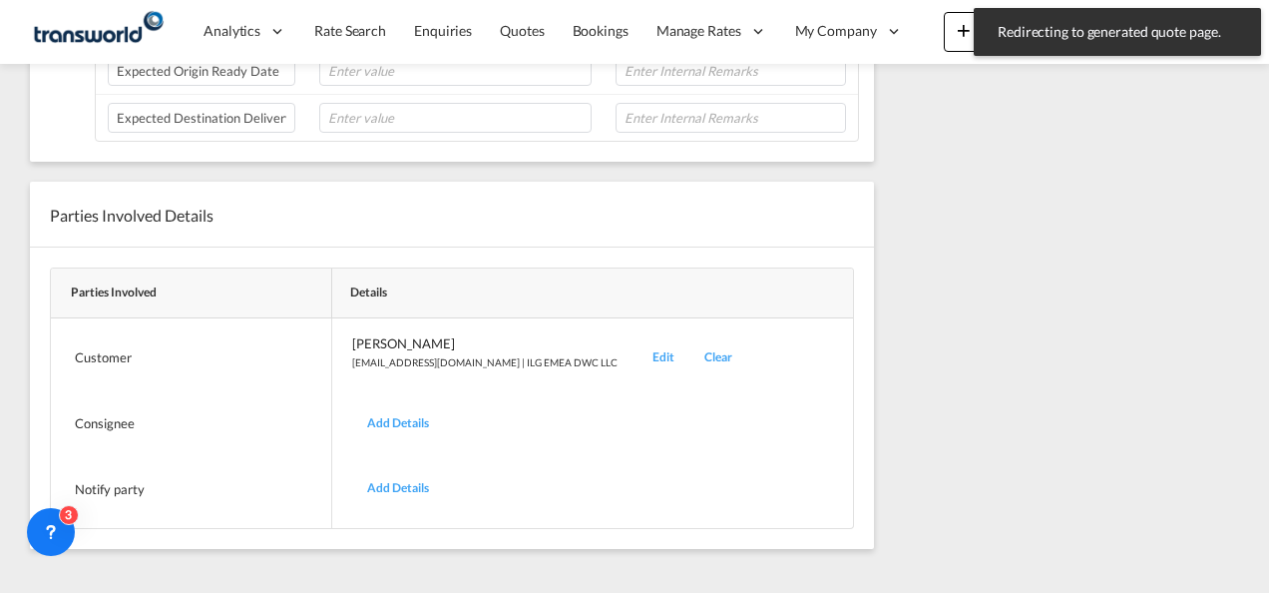
scroll to position [241, 0]
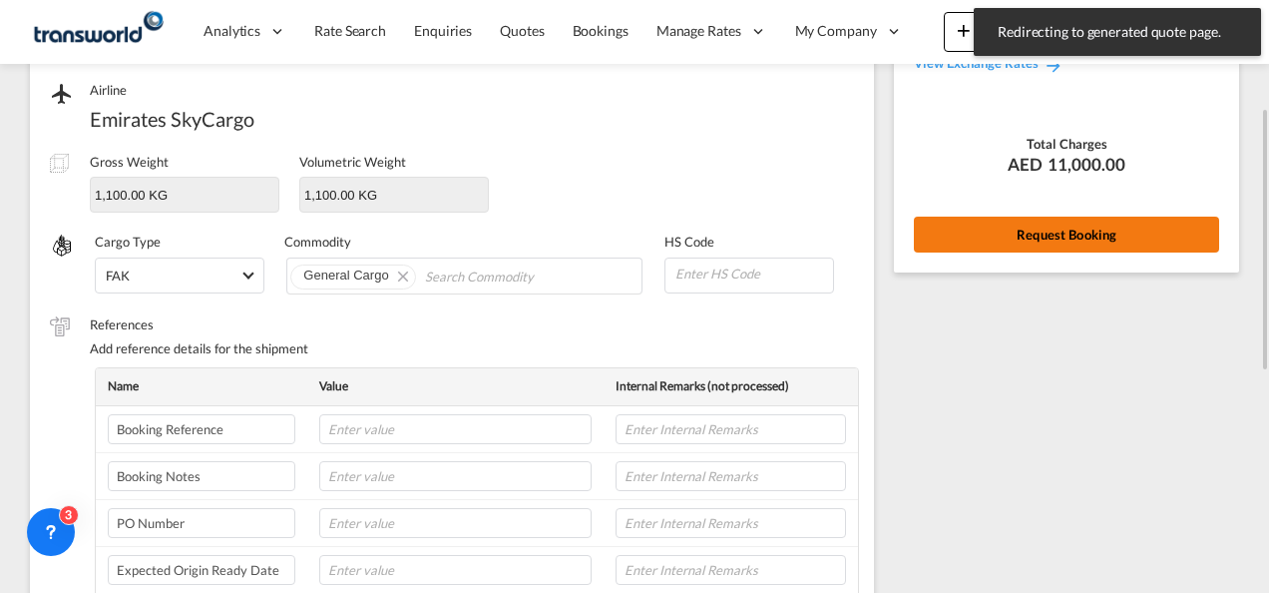
click at [1048, 228] on button "Request Booking" at bounding box center [1066, 234] width 305 height 36
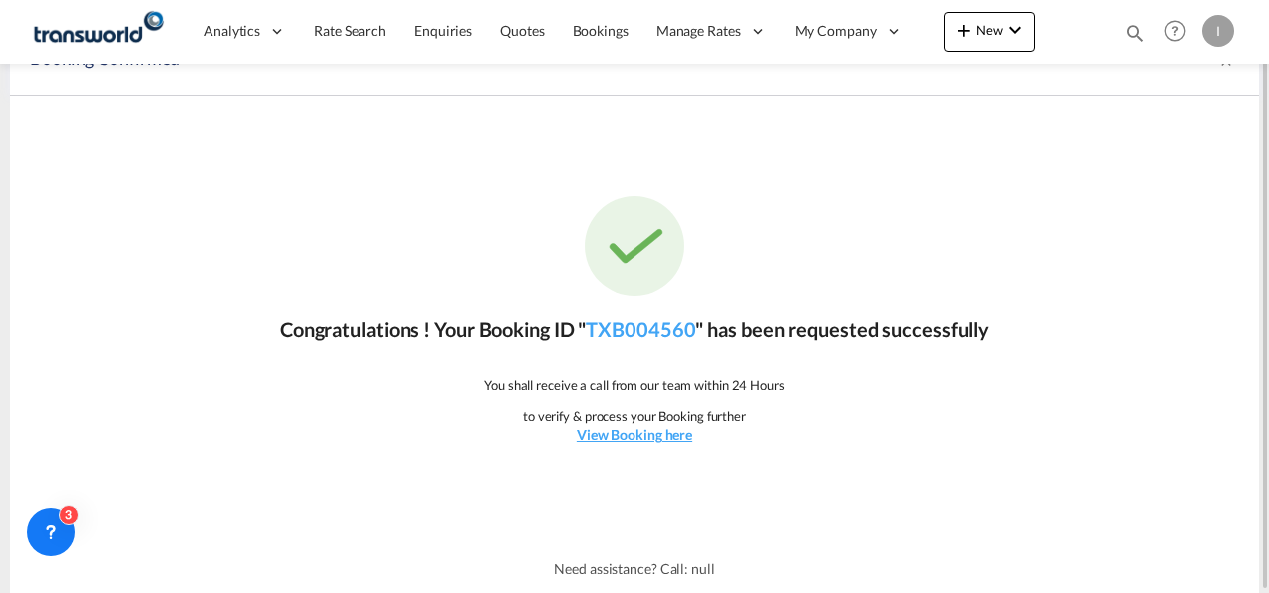
scroll to position [37, 0]
click at [622, 341] on p "Congratulations ! Your Booking ID " TXB004560 " has been requested successfully" at bounding box center [634, 330] width 708 height 28
click at [656, 331] on link "TXB004560" at bounding box center [641, 330] width 110 height 24
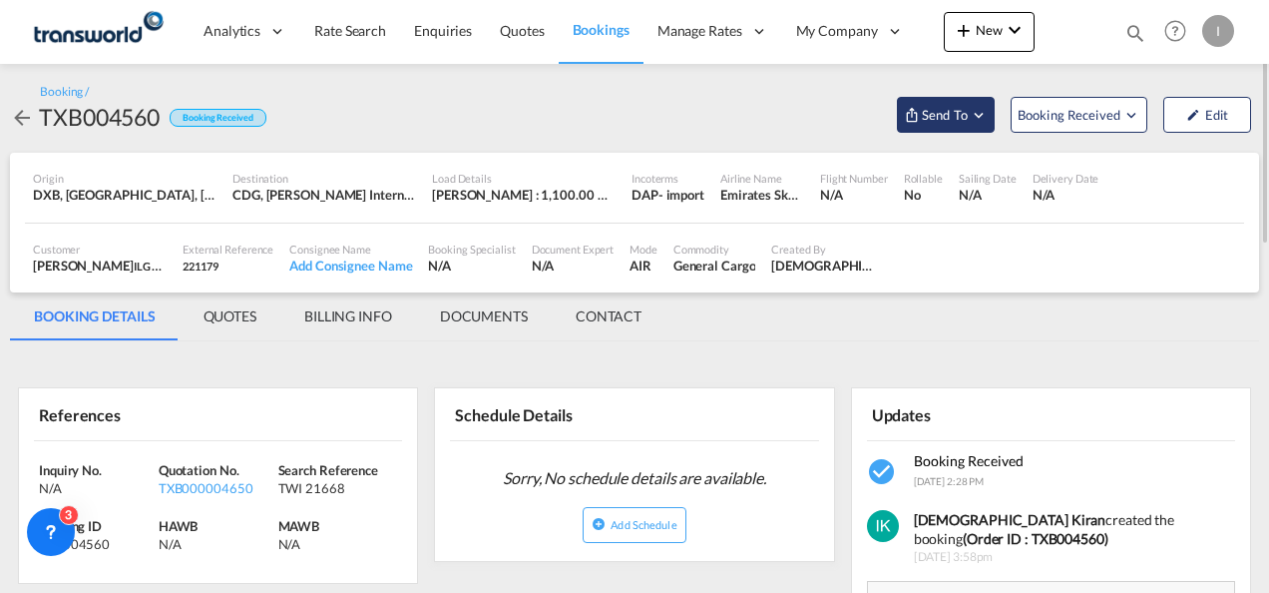
click at [959, 118] on span "Send To" at bounding box center [945, 115] width 50 height 20
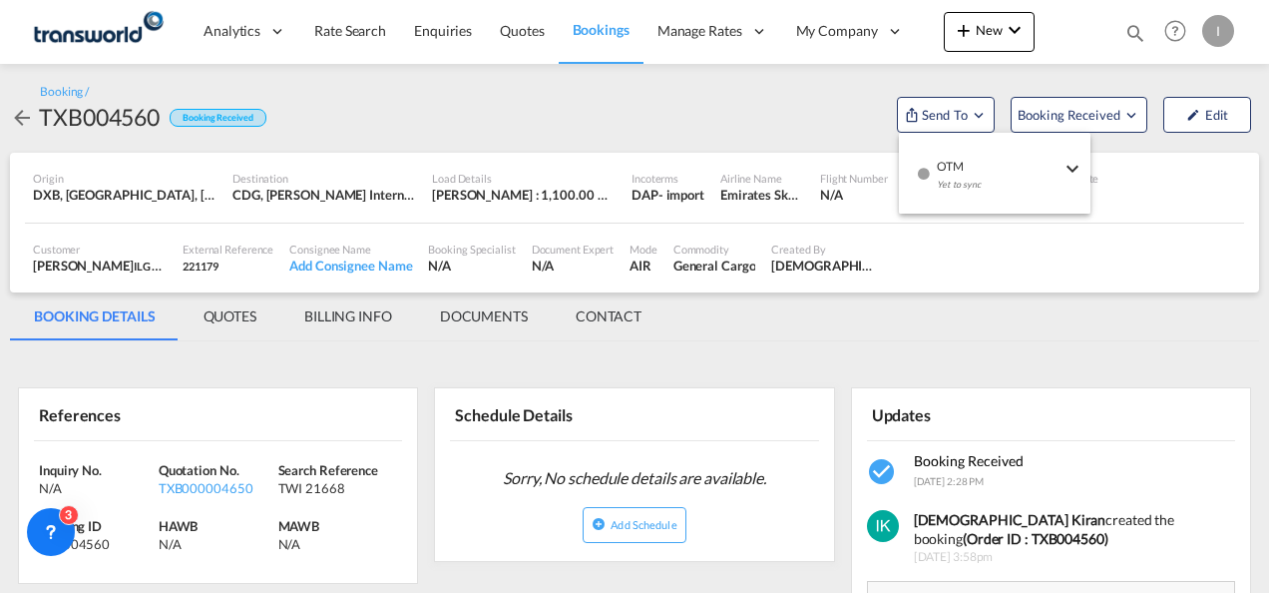
click at [962, 165] on span "OTM" at bounding box center [999, 160] width 124 height 18
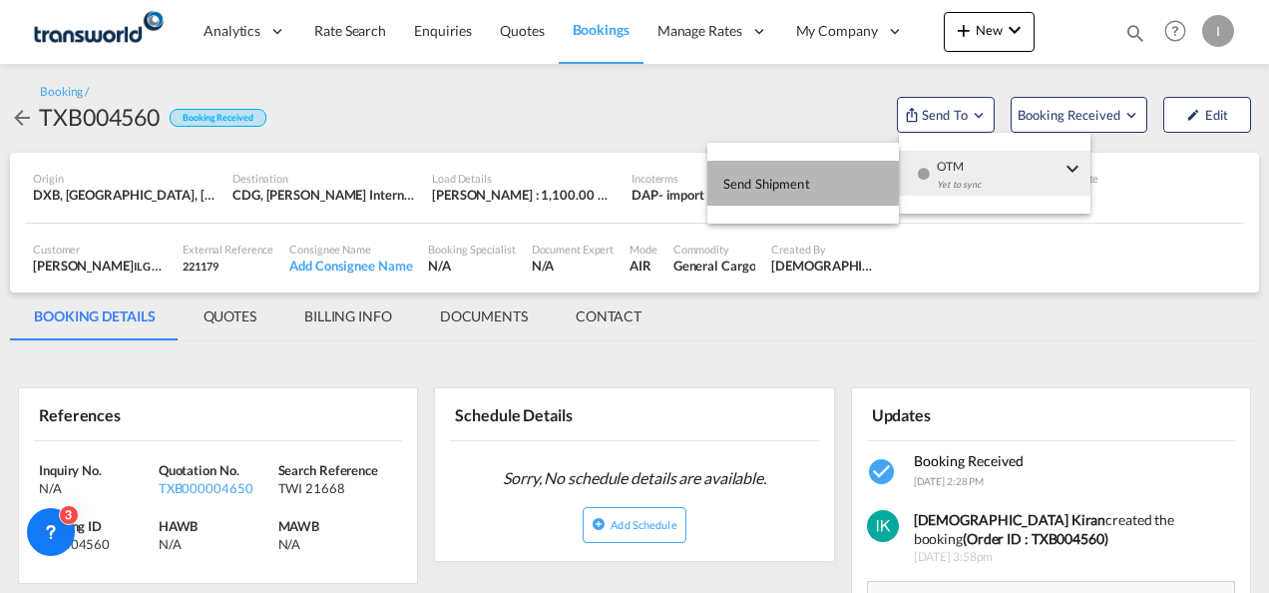
click at [800, 184] on span "Send Shipment" at bounding box center [766, 184] width 87 height 32
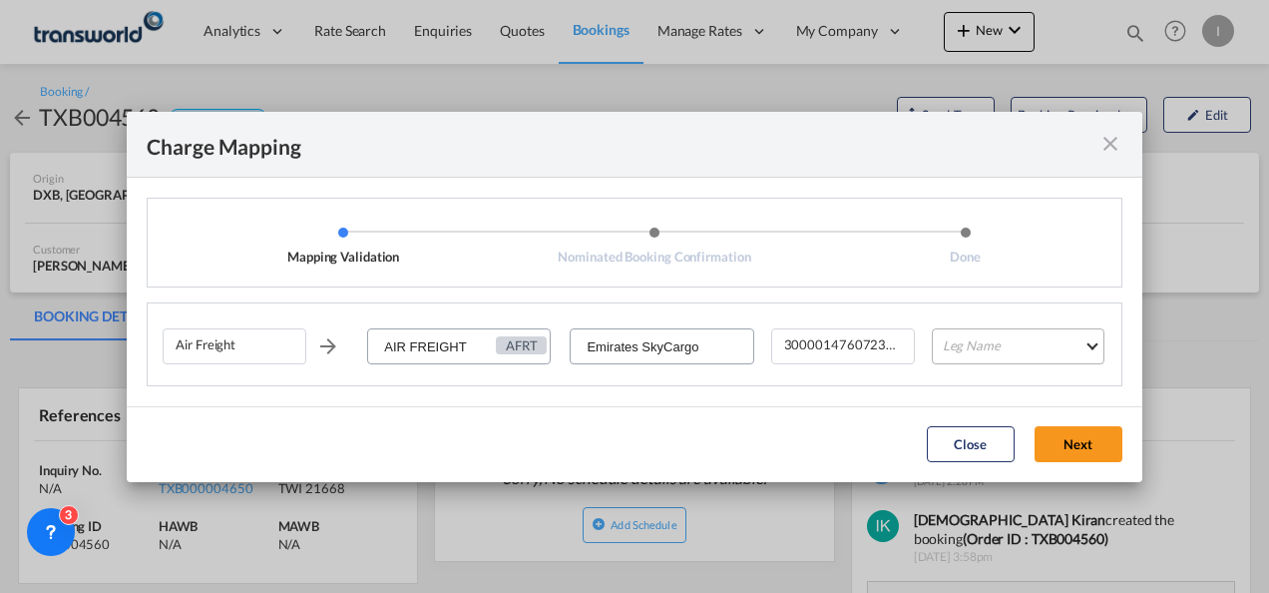
click at [957, 330] on md-select "Leg Name HANDLING ORIGIN HANDLING DESTINATION OTHERS TL PICK UP CUSTOMS ORIGIN …" at bounding box center [1018, 346] width 173 height 36
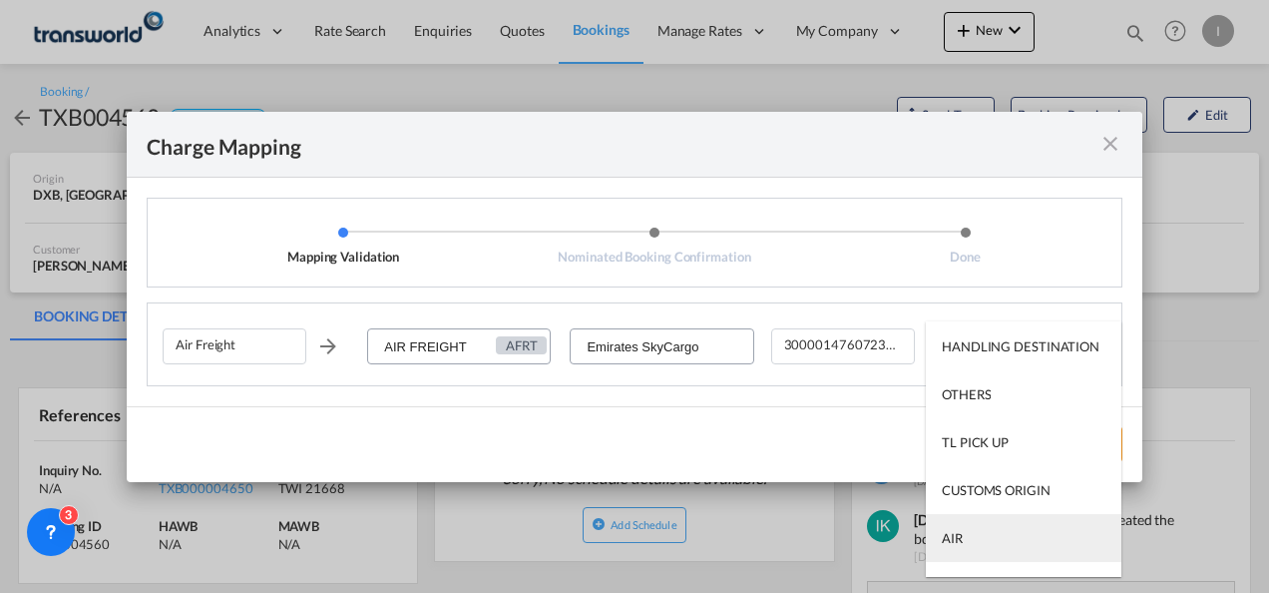
scroll to position [100, 0]
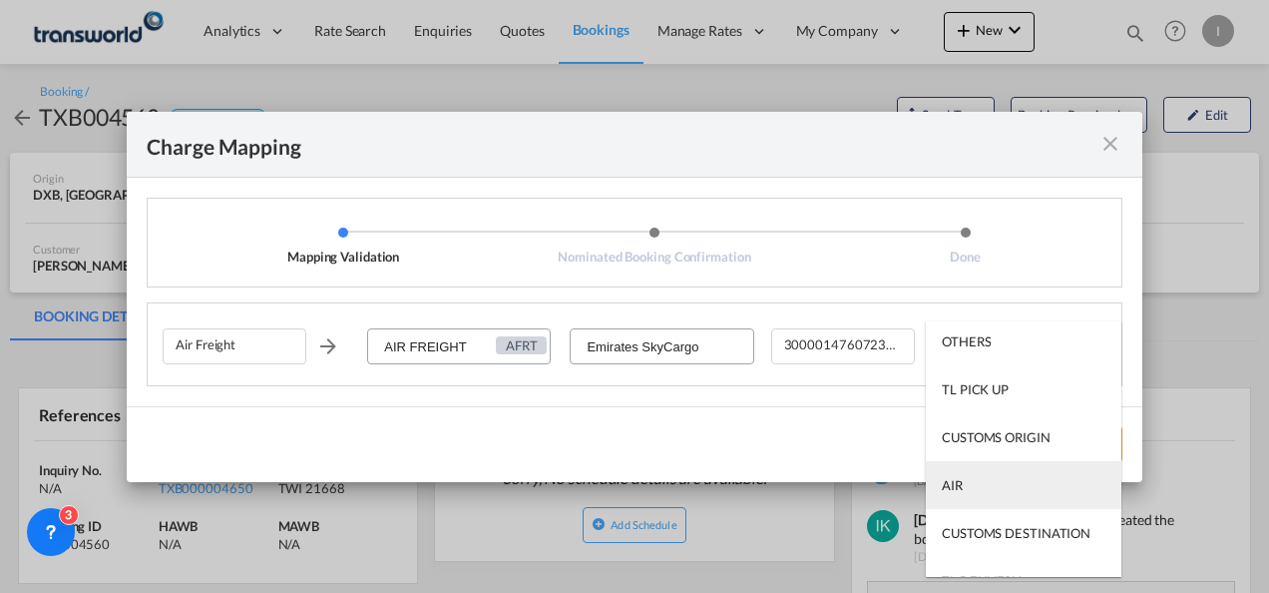
click at [970, 475] on md-option "AIR" at bounding box center [1024, 485] width 196 height 48
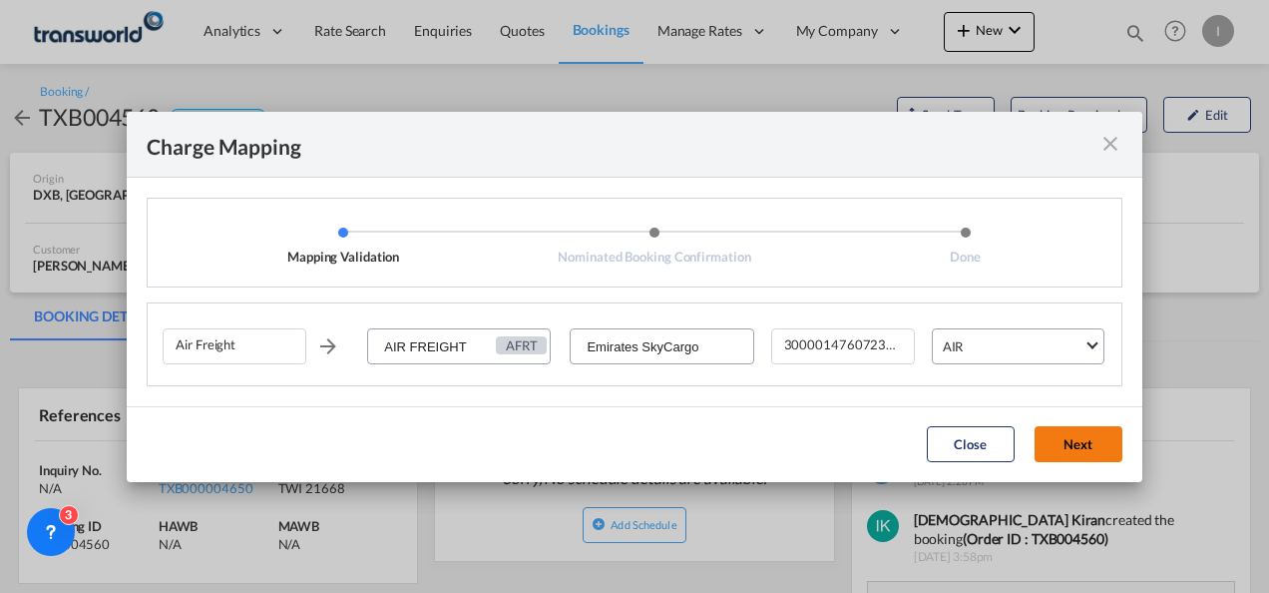
click at [1067, 437] on button "Next" at bounding box center [1079, 444] width 88 height 36
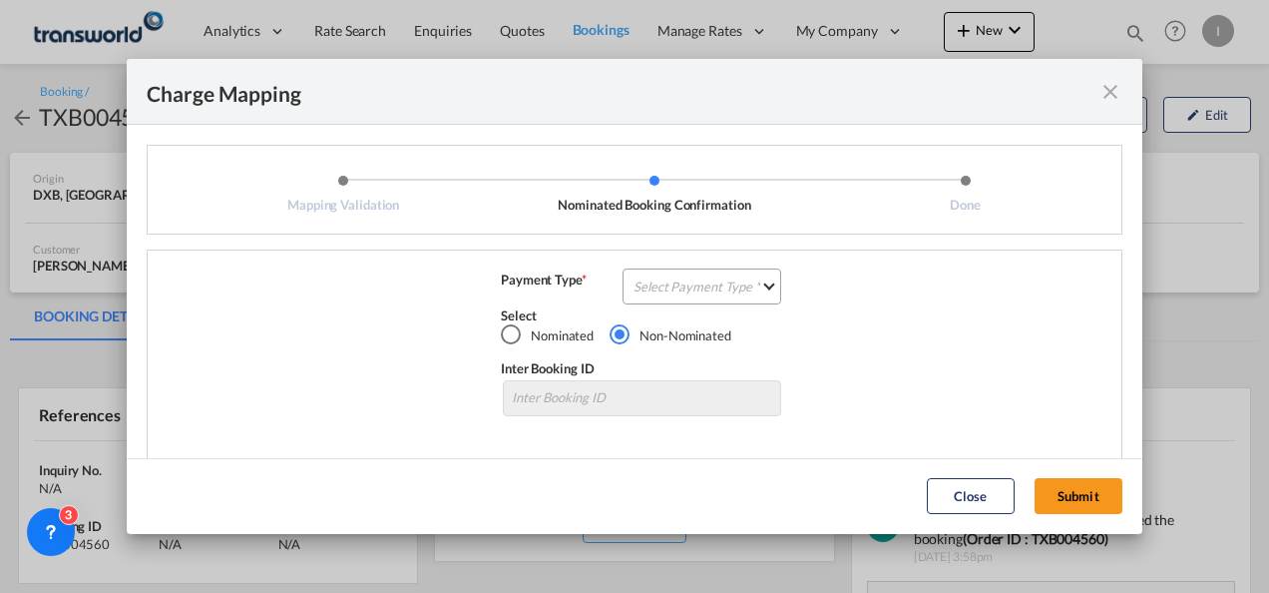
click at [678, 267] on div "Air Freight AIR FREIGHT AFRT Emirates SkyCargo 300001476072379 AIR Payment Type…" at bounding box center [635, 355] width 976 height 213
drag, startPoint x: 678, startPoint y: 267, endPoint x: 670, endPoint y: 279, distance: 14.4
click at [670, 279] on md-select "Select Payment Type COLLECT PREPAID" at bounding box center [702, 286] width 159 height 36
click at [0, 0] on div "COLLECT" at bounding box center [0, 0] width 0 height 0
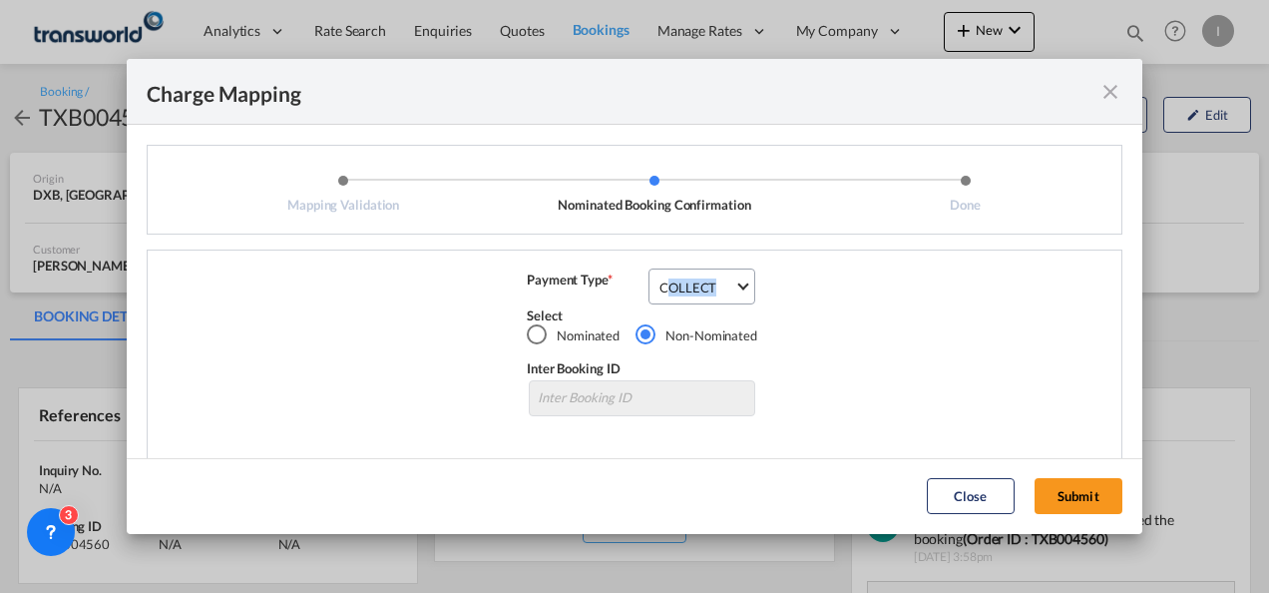
click at [671, 279] on div "COLLECT" at bounding box center [687, 287] width 57 height 16
click at [1065, 489] on md-backdrop at bounding box center [634, 296] width 1269 height 593
click at [1078, 496] on button "Submit" at bounding box center [1079, 496] width 88 height 36
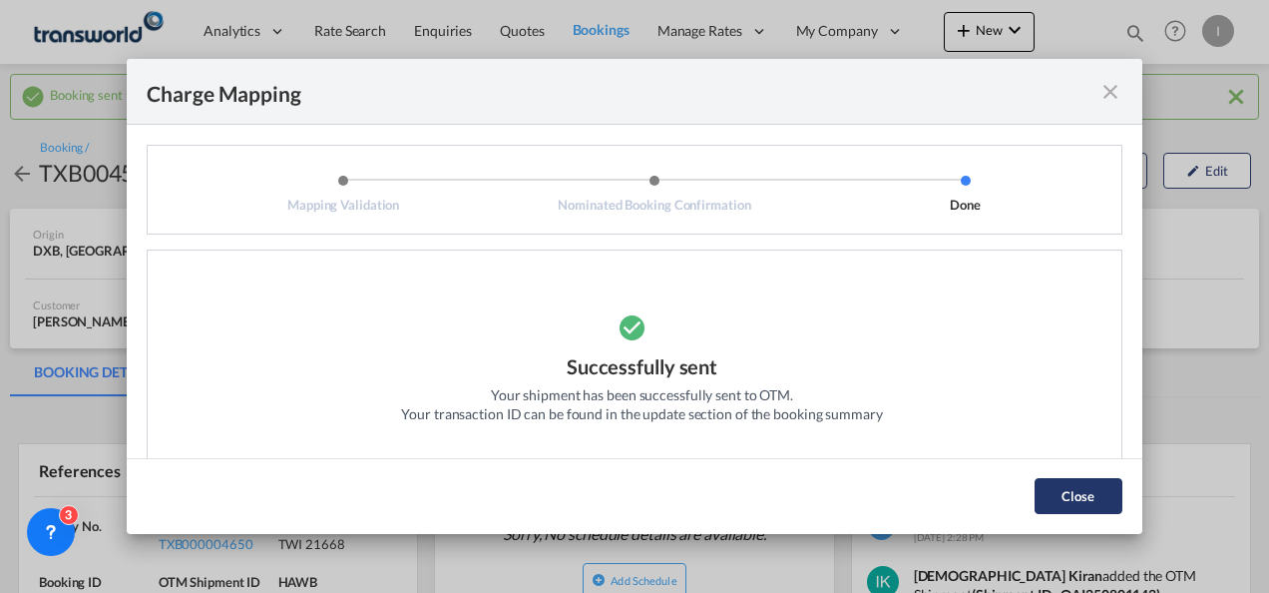
click at [1069, 507] on button "Close" at bounding box center [1079, 496] width 88 height 36
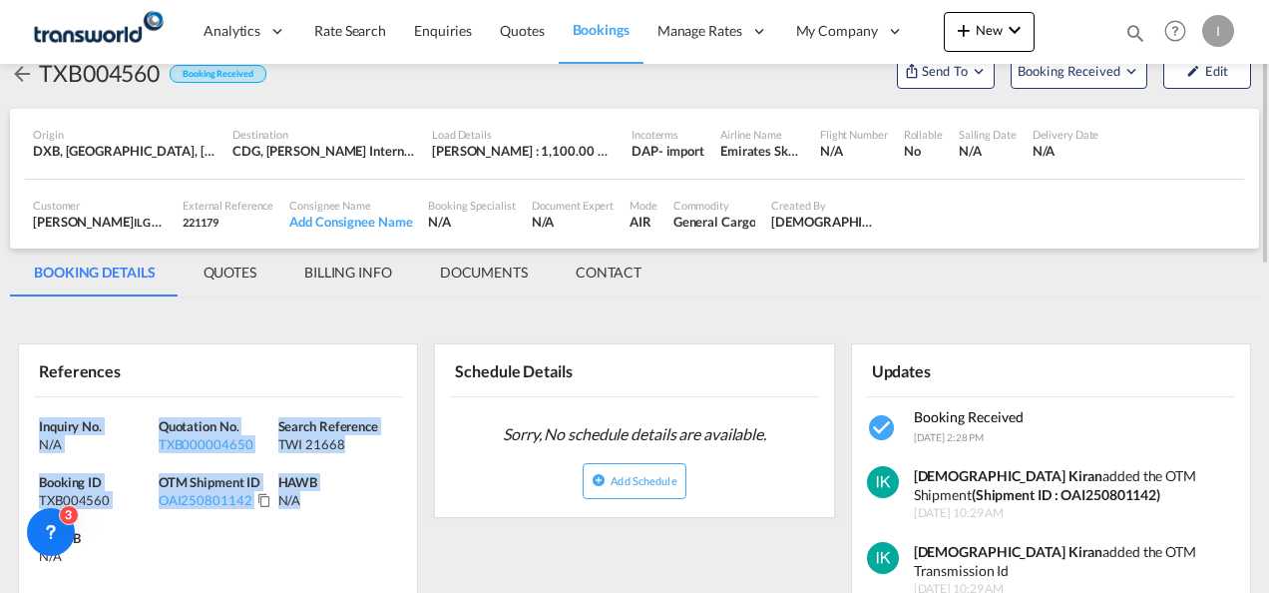
drag, startPoint x: 359, startPoint y: 522, endPoint x: 34, endPoint y: 409, distance: 344.2
click at [34, 409] on div "Inquiry No. N/A Quotation No. TXB000004650 Search Reference TWI 21668 Booking I…" at bounding box center [218, 496] width 398 height 199
drag, startPoint x: 34, startPoint y: 409, endPoint x: 72, endPoint y: 419, distance: 39.2
copy div "Inquiry No. N/A Quotation No. TXB000004650 Search Reference TWI 21668 Booking I…"
